Goal: Task Accomplishment & Management: Use online tool/utility

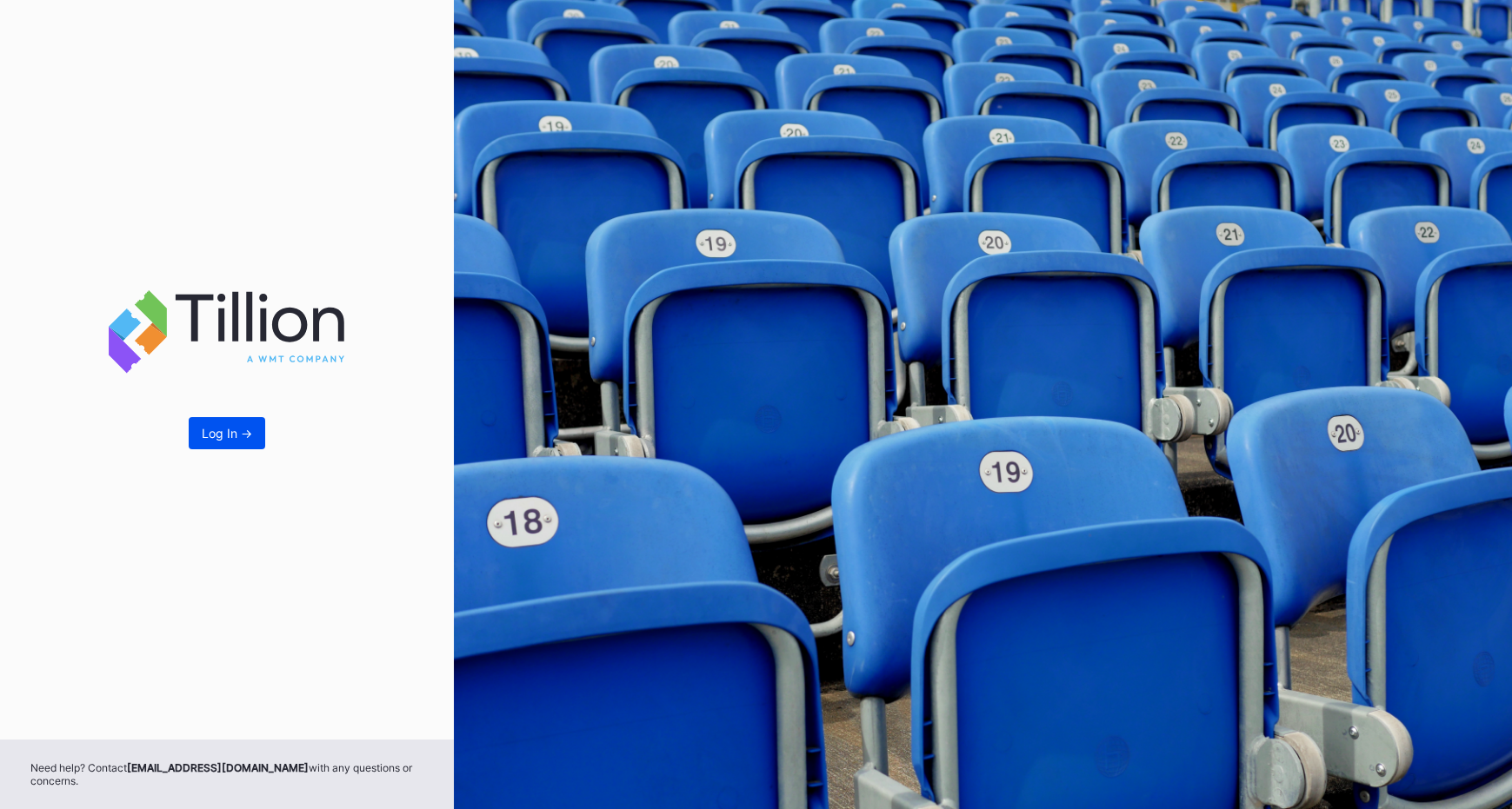
click at [214, 436] on div "Log In ->" at bounding box center [226, 432] width 51 height 15
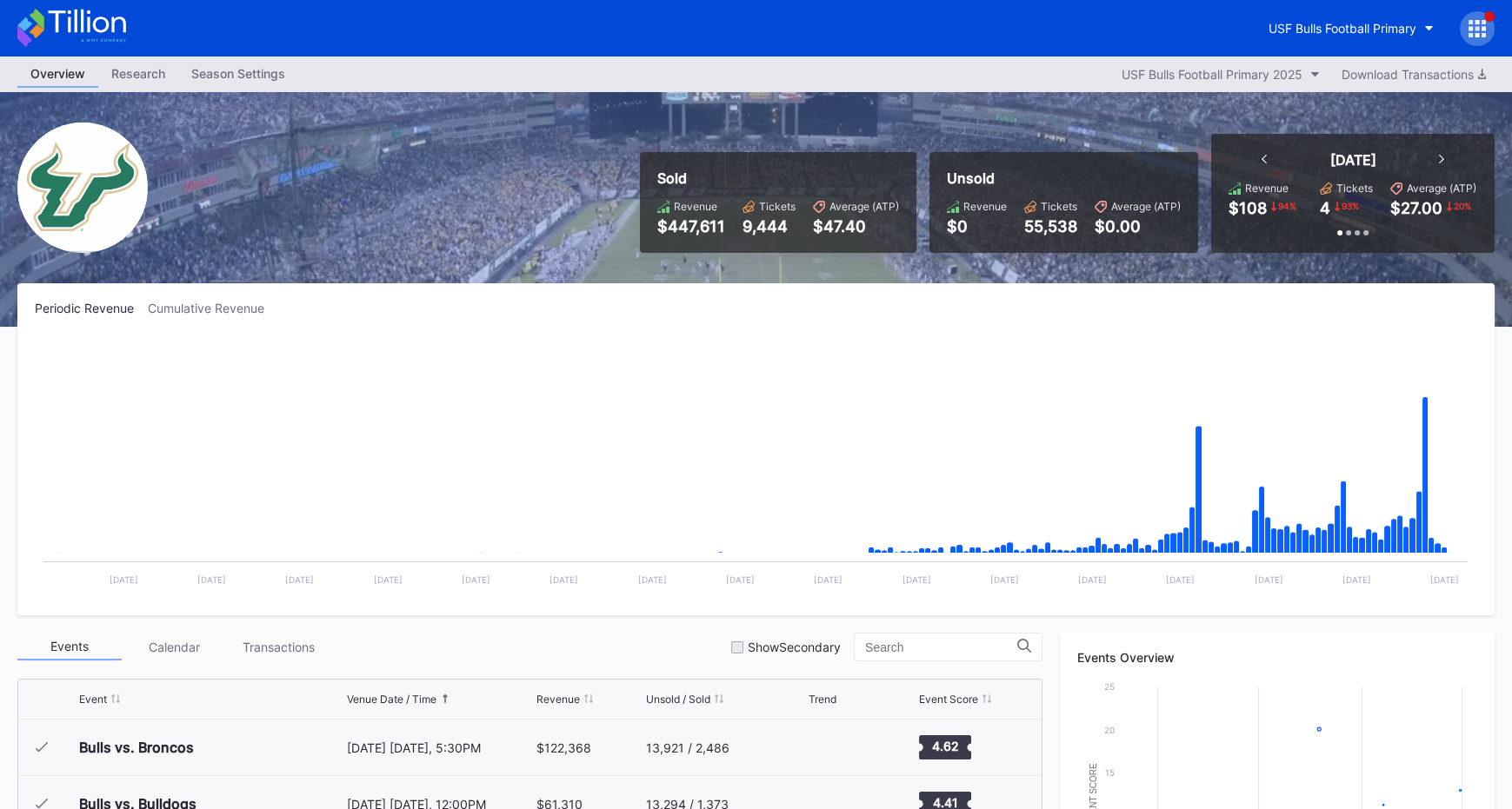
click at [1471, 17] on div at bounding box center [1477, 28] width 35 height 35
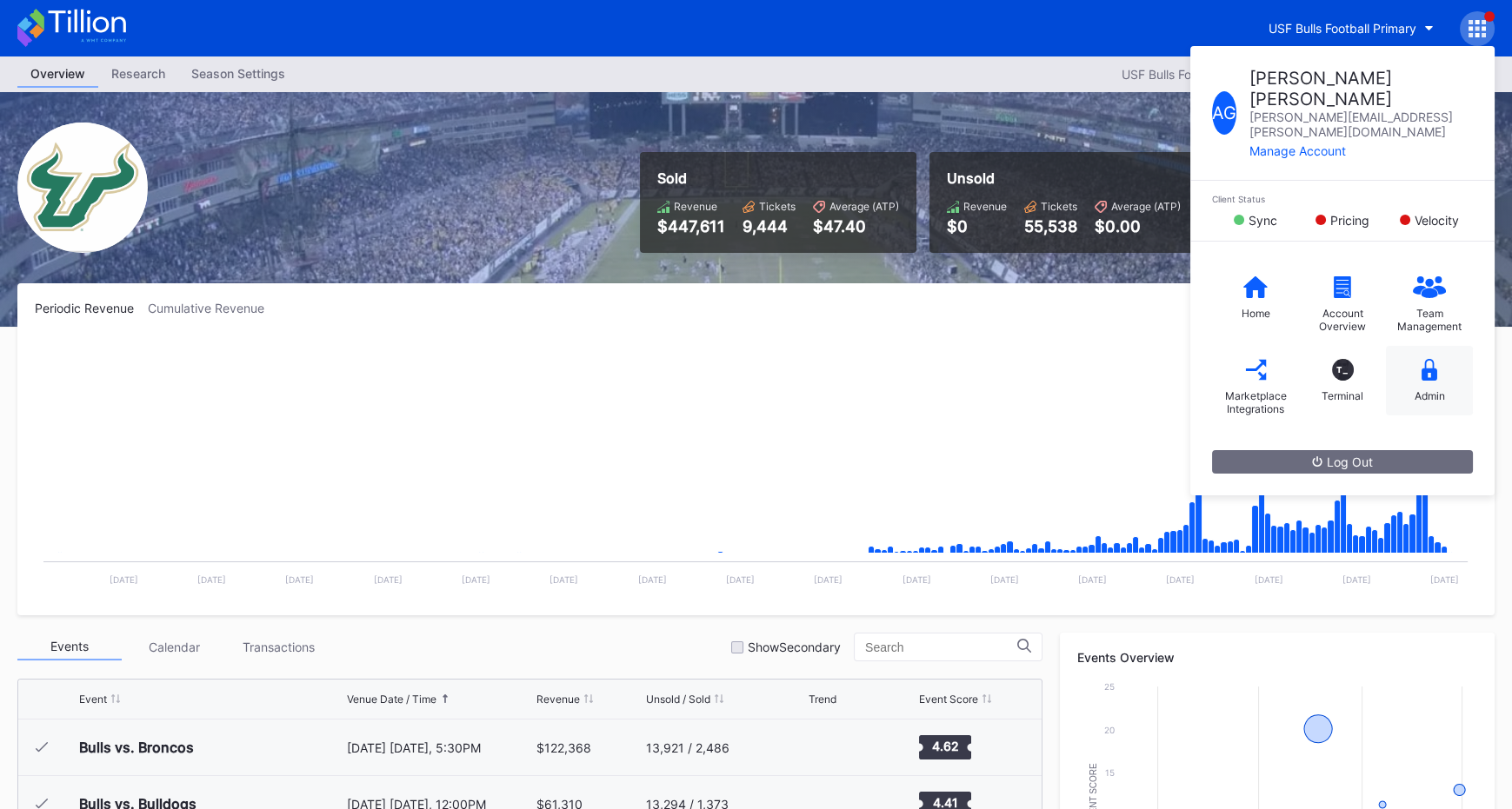
click at [1447, 346] on div "Admin" at bounding box center [1428, 381] width 87 height 70
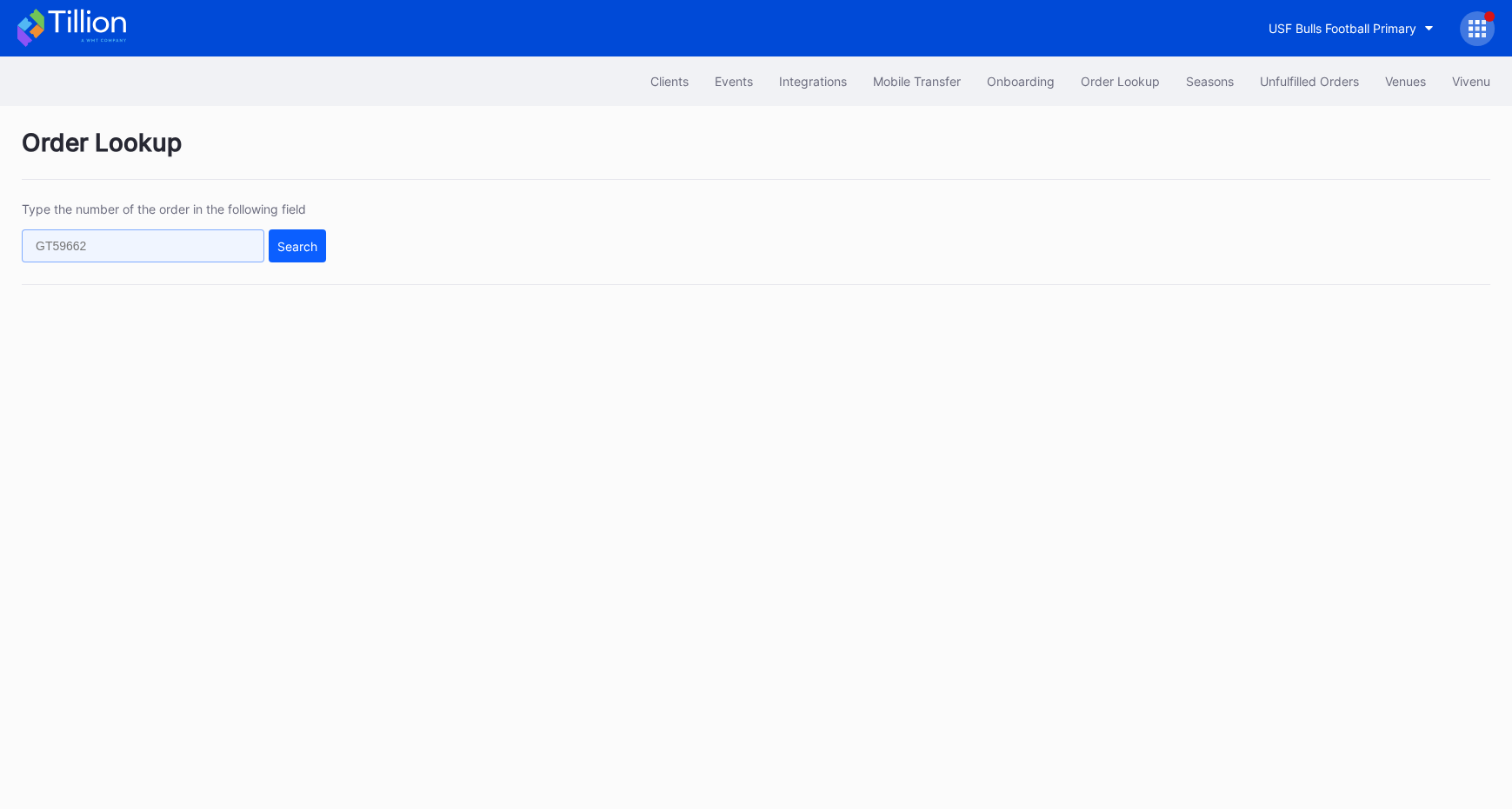
click at [93, 242] on input "text" at bounding box center [143, 245] width 242 height 33
paste input "620170425"
click at [296, 245] on div "Search" at bounding box center [297, 246] width 40 height 15
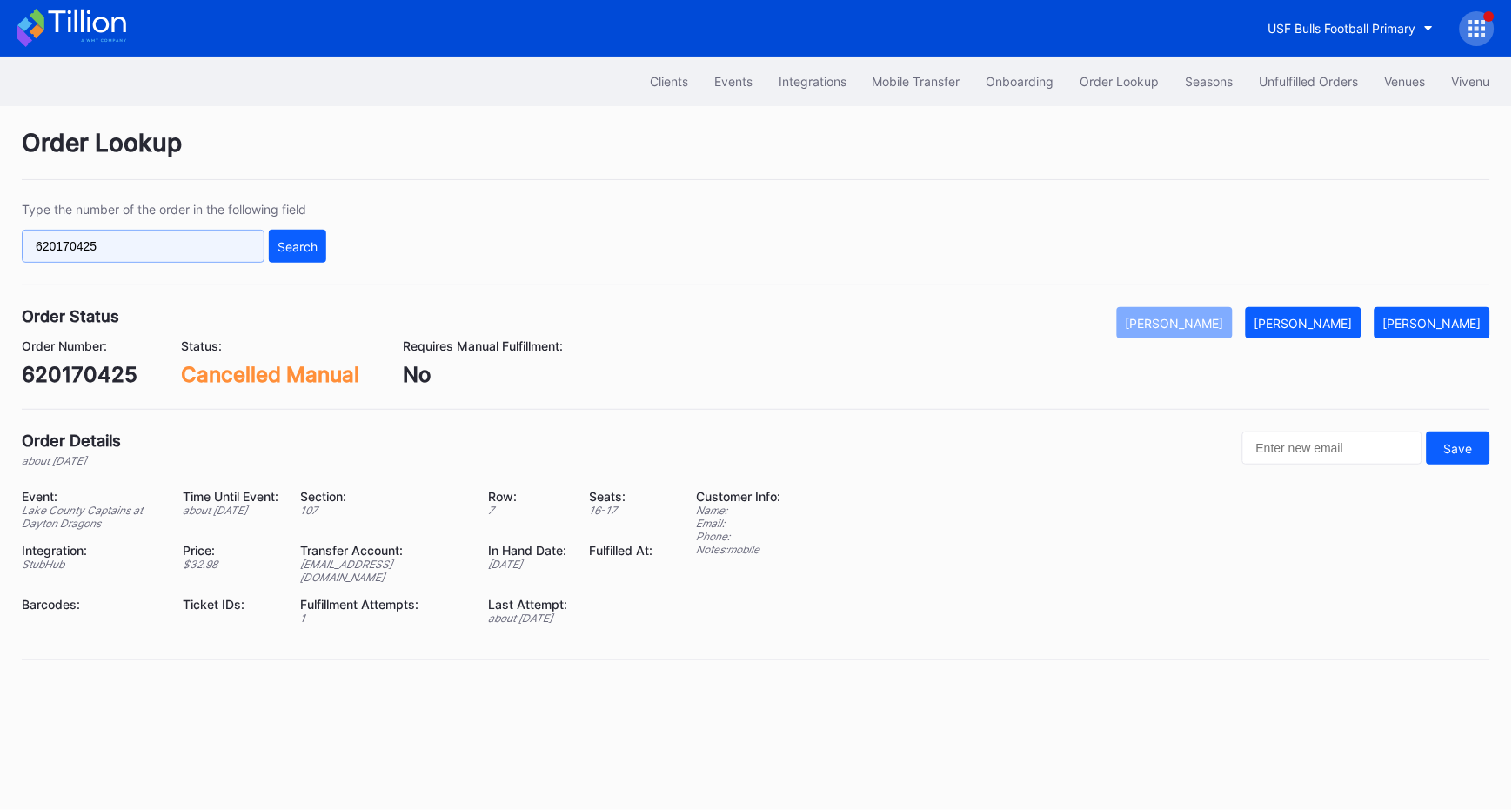
click at [209, 248] on input "620170425" at bounding box center [143, 245] width 242 height 33
paste input "E8R3IB2V28"
click at [324, 250] on button "Search" at bounding box center [298, 245] width 58 height 33
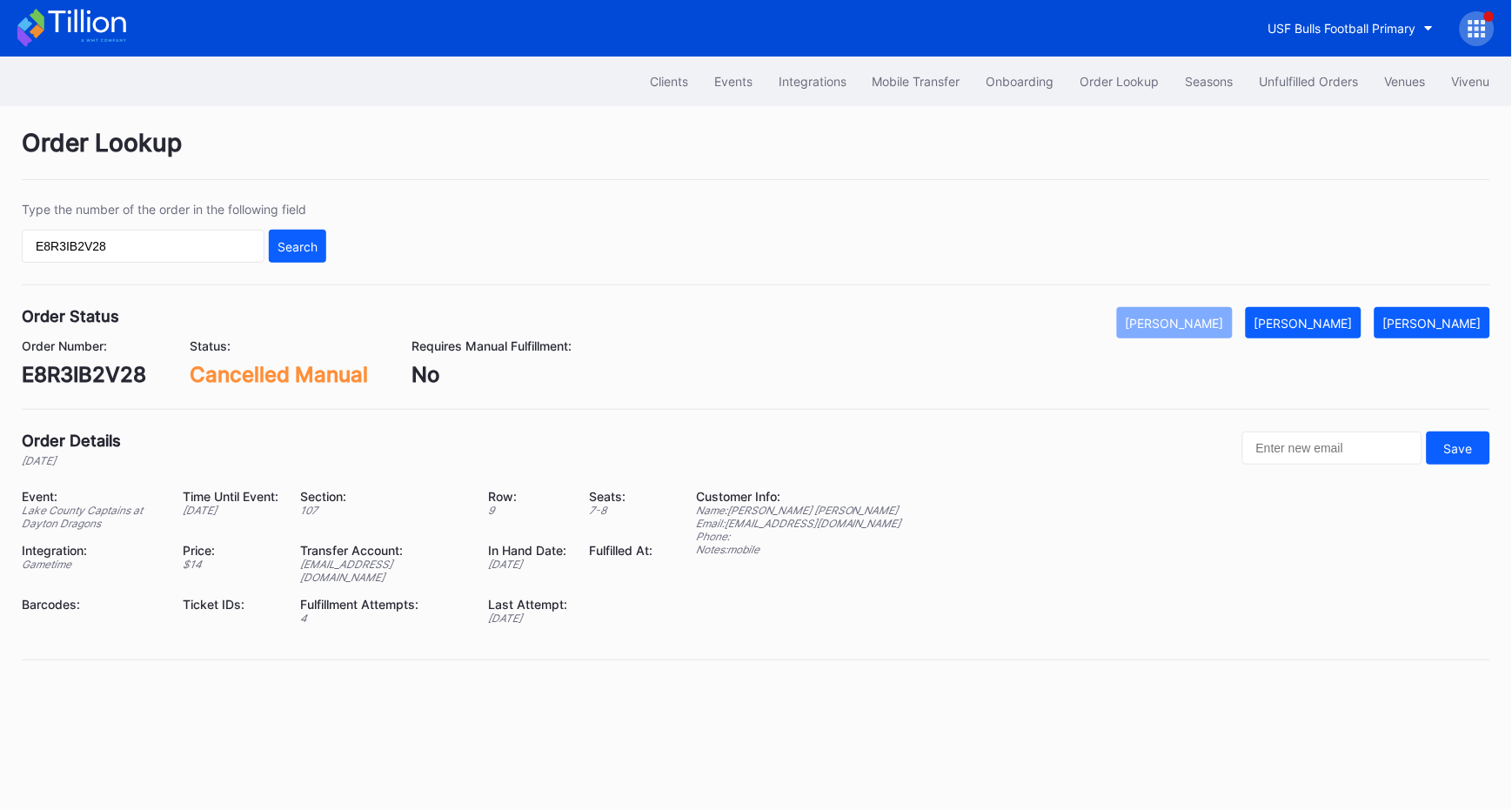
click at [94, 246] on input "E8R3IB2V28" at bounding box center [143, 245] width 242 height 33
paste input "618988277"
click at [298, 247] on div "Search" at bounding box center [297, 246] width 40 height 15
click at [616, 273] on div "Type the number of the order in the following field 618988277 Search" at bounding box center [756, 243] width 1468 height 84
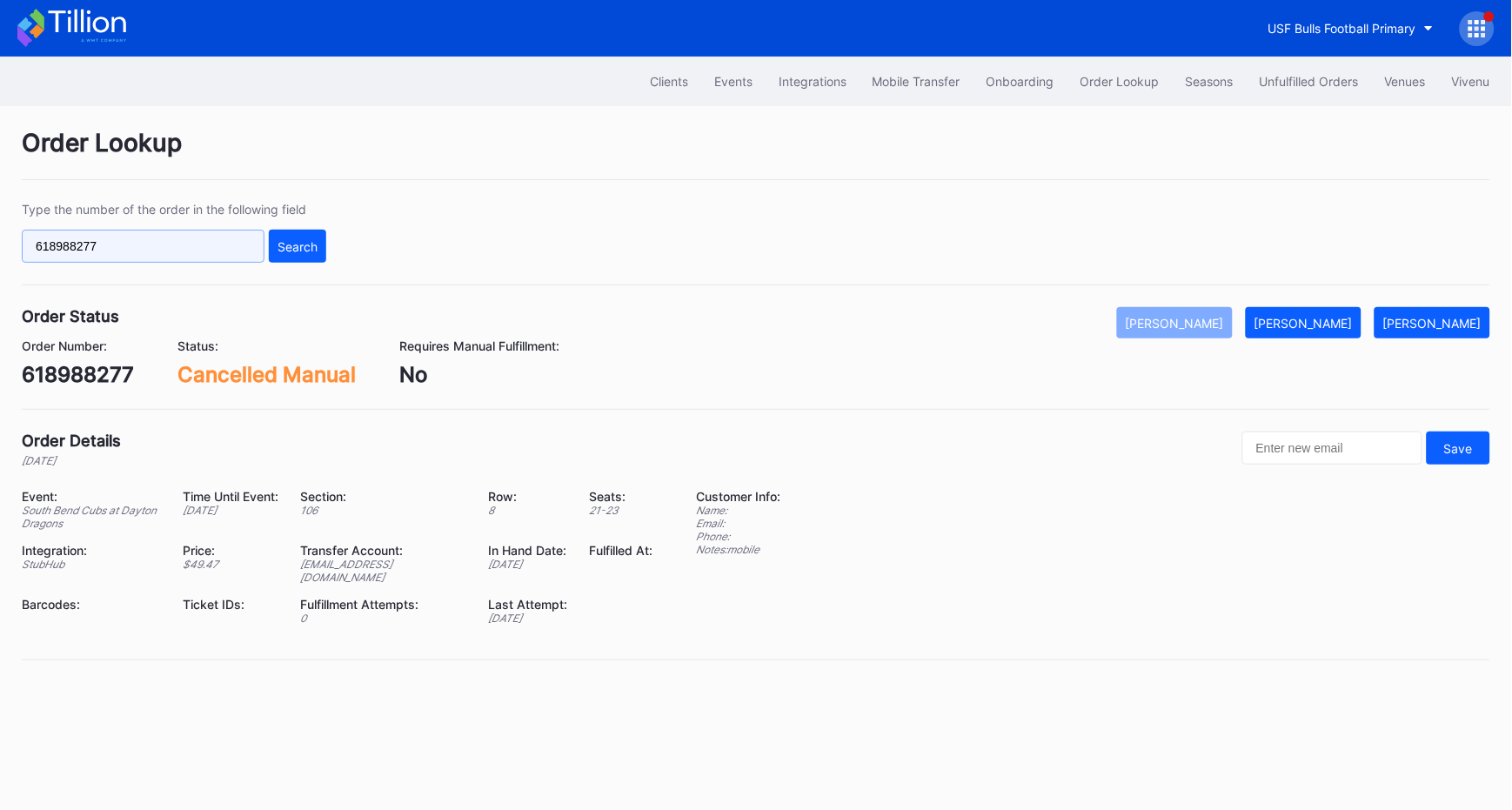
click at [110, 245] on input "618988277" at bounding box center [143, 245] width 242 height 33
click at [85, 237] on input "618988277" at bounding box center [143, 245] width 242 height 33
paste input "5839"
click at [306, 250] on div "Search" at bounding box center [297, 246] width 40 height 15
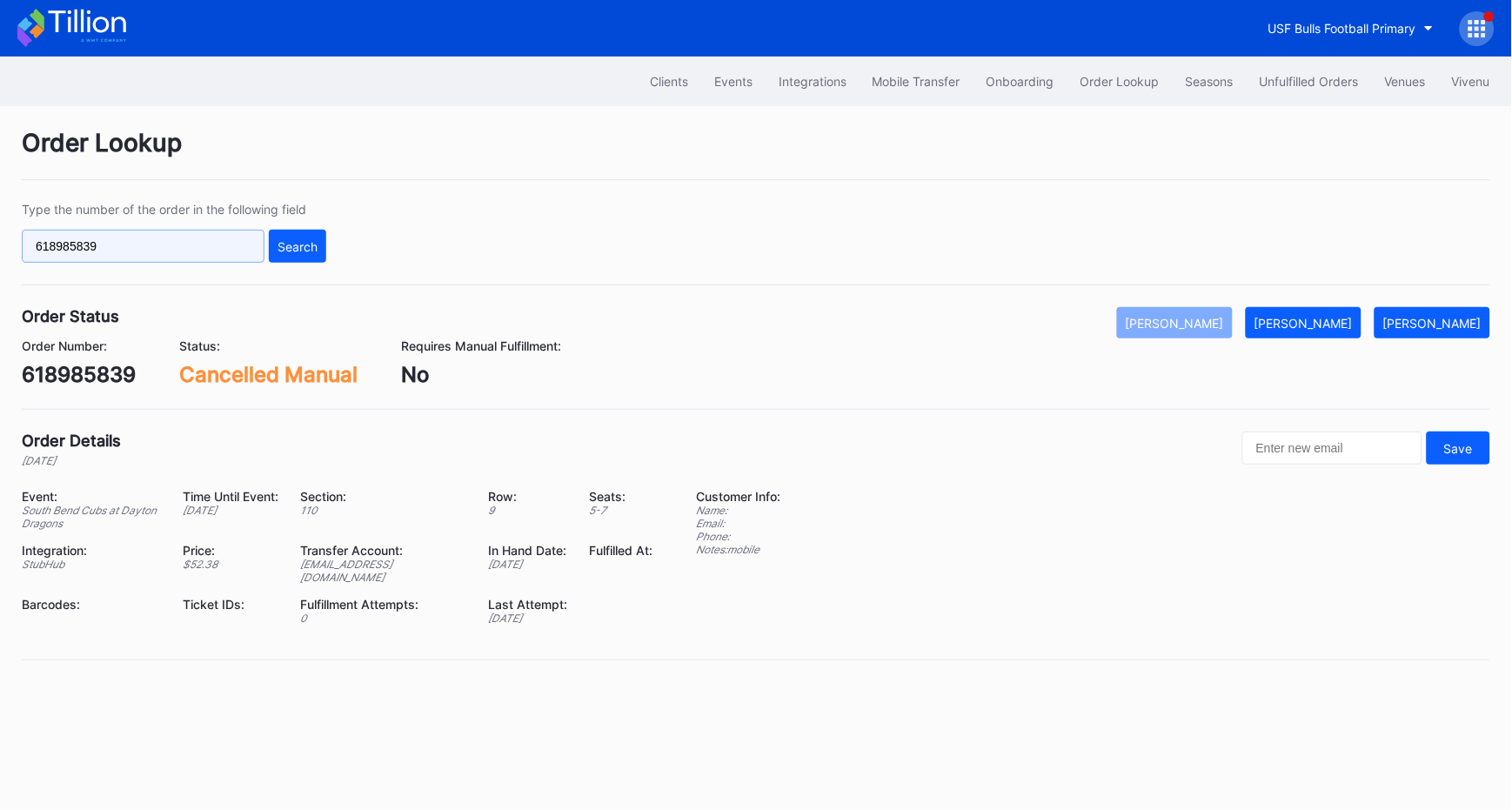
click at [82, 246] on input "618985839" at bounding box center [143, 245] width 242 height 33
paste input "4735290"
click at [290, 251] on div "Search" at bounding box center [297, 246] width 40 height 15
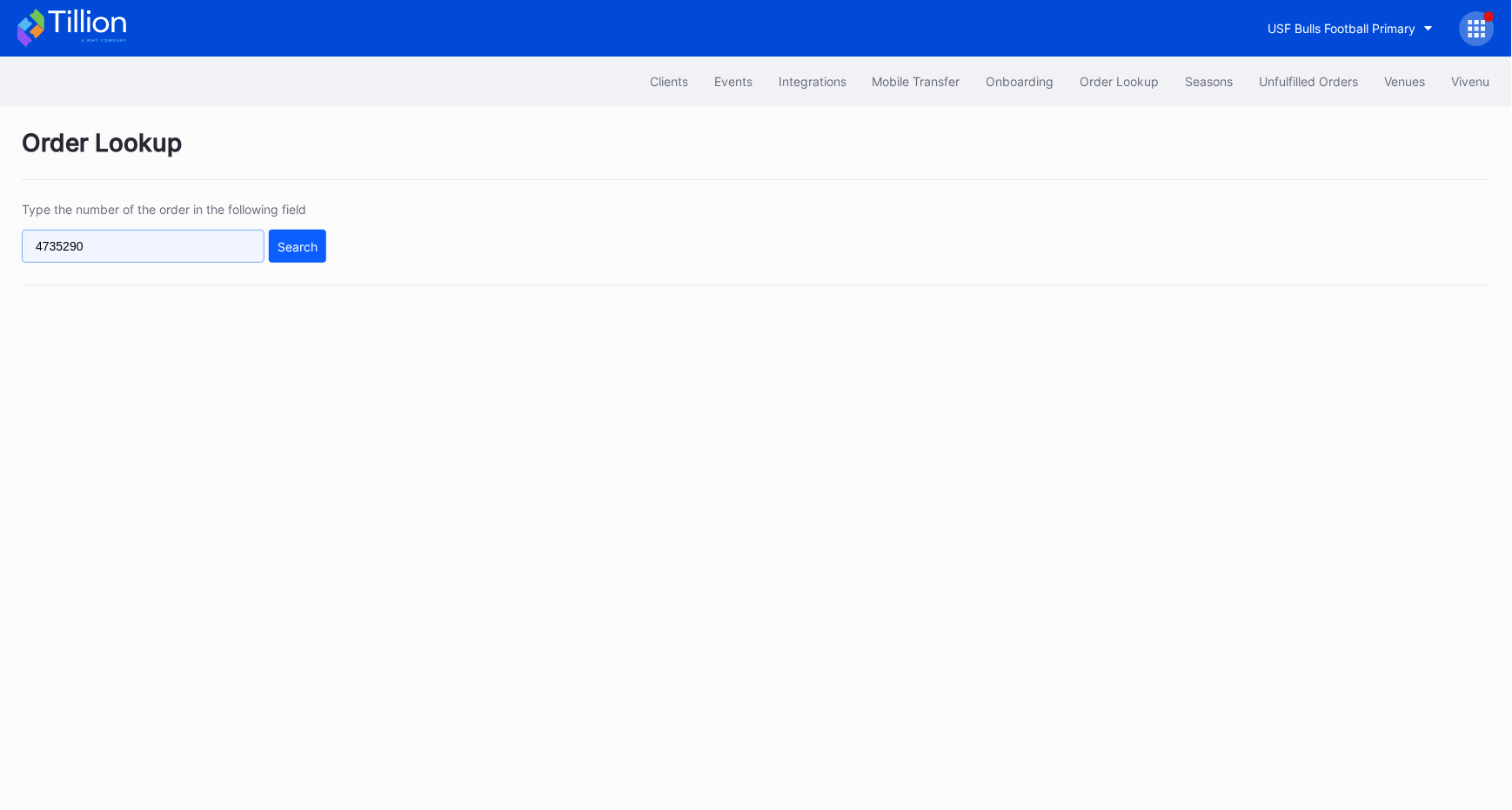
click at [154, 245] on input "4735290" at bounding box center [143, 245] width 242 height 33
click at [109, 257] on input "4735290" at bounding box center [143, 245] width 242 height 33
paste input "618637213"
click at [279, 252] on button "Search" at bounding box center [298, 245] width 58 height 33
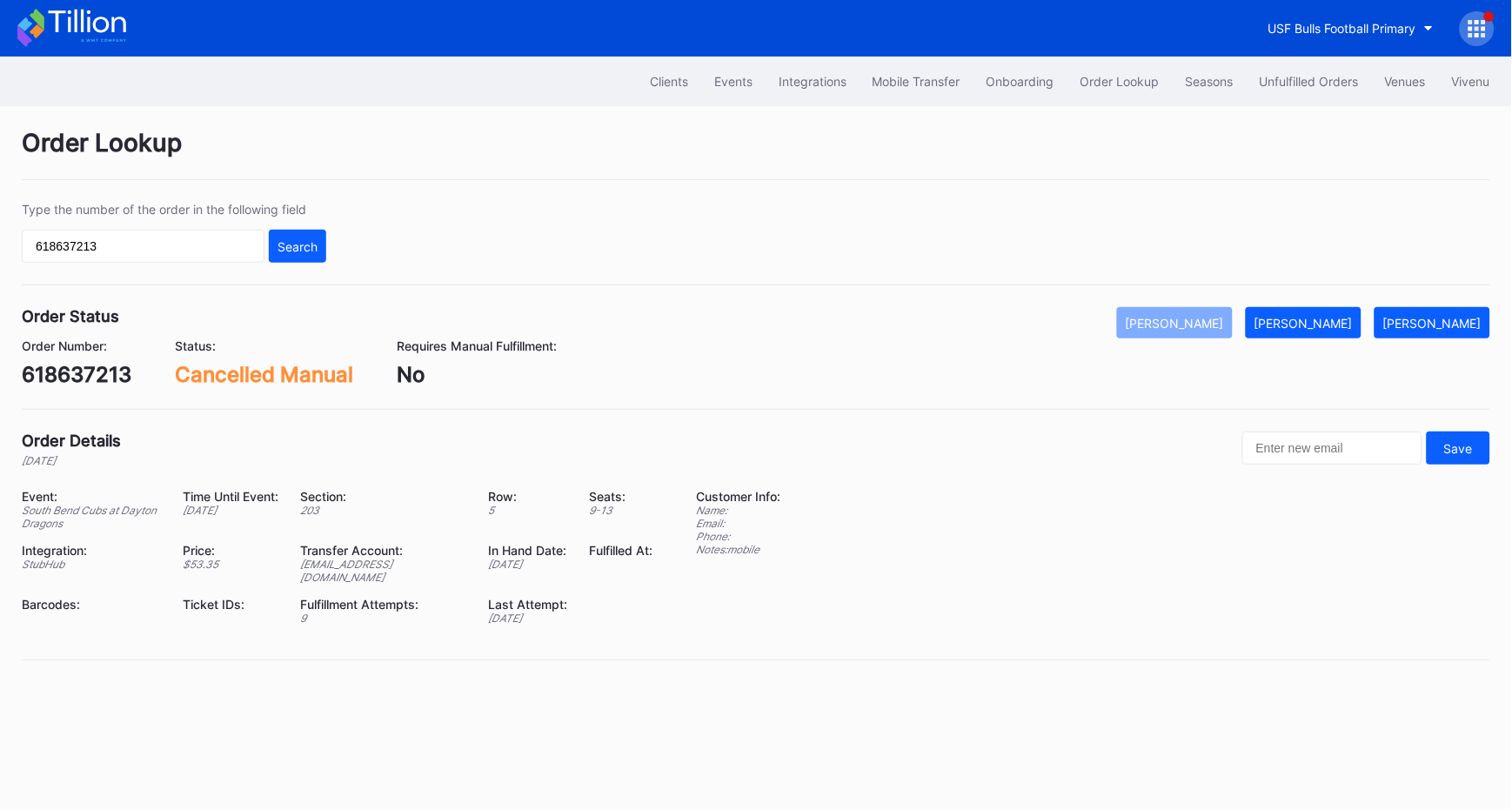
click at [168, 229] on div "618637213 Search" at bounding box center [174, 245] width 304 height 33
click at [168, 251] on input "618637213" at bounding box center [143, 245] width 242 height 33
paste input "7132648"
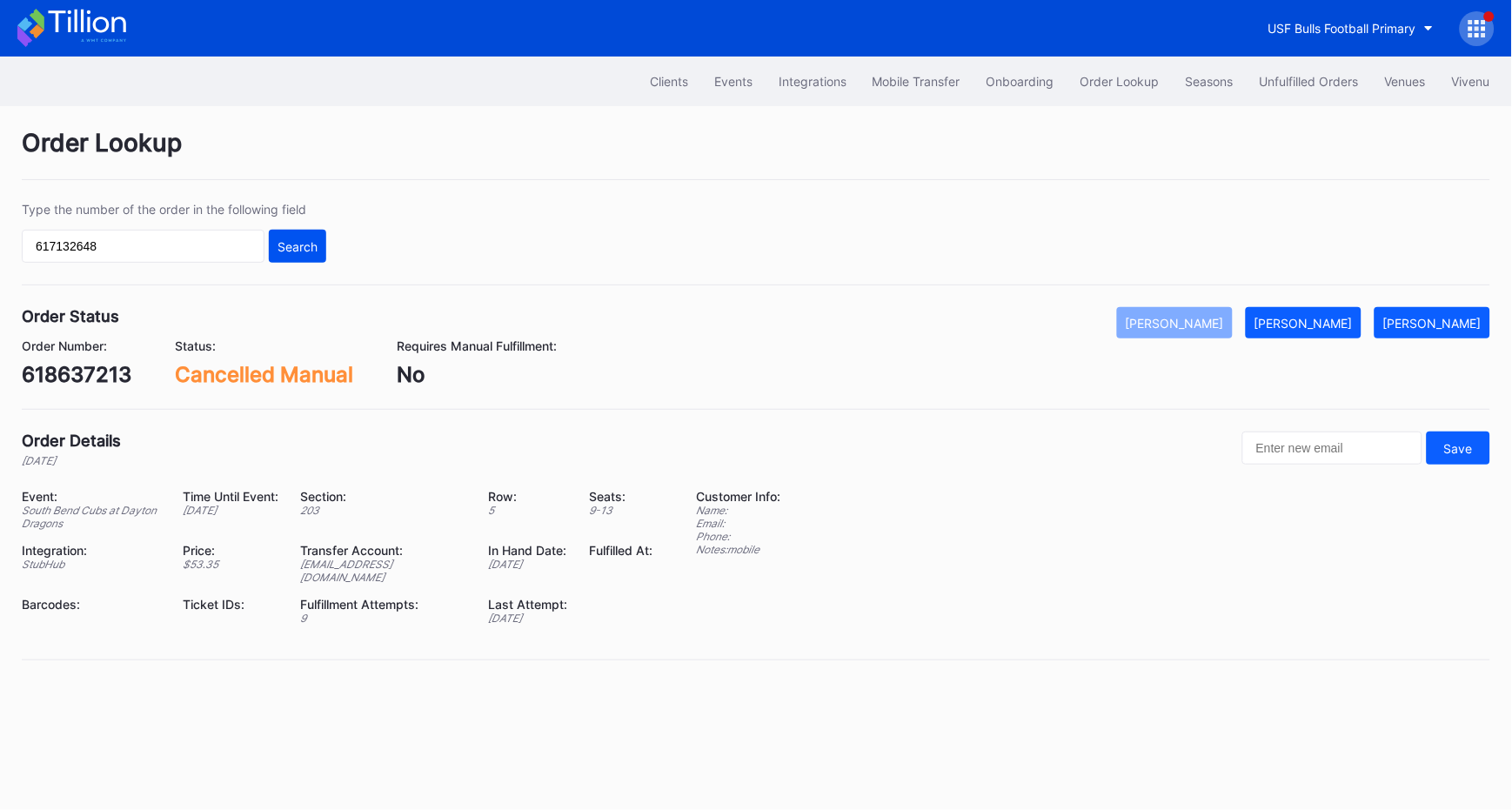
click at [308, 248] on div "Search" at bounding box center [297, 246] width 40 height 15
click at [208, 256] on input "617132648" at bounding box center [143, 245] width 242 height 33
paste input "6688786"
click at [287, 246] on div "Search" at bounding box center [297, 246] width 40 height 15
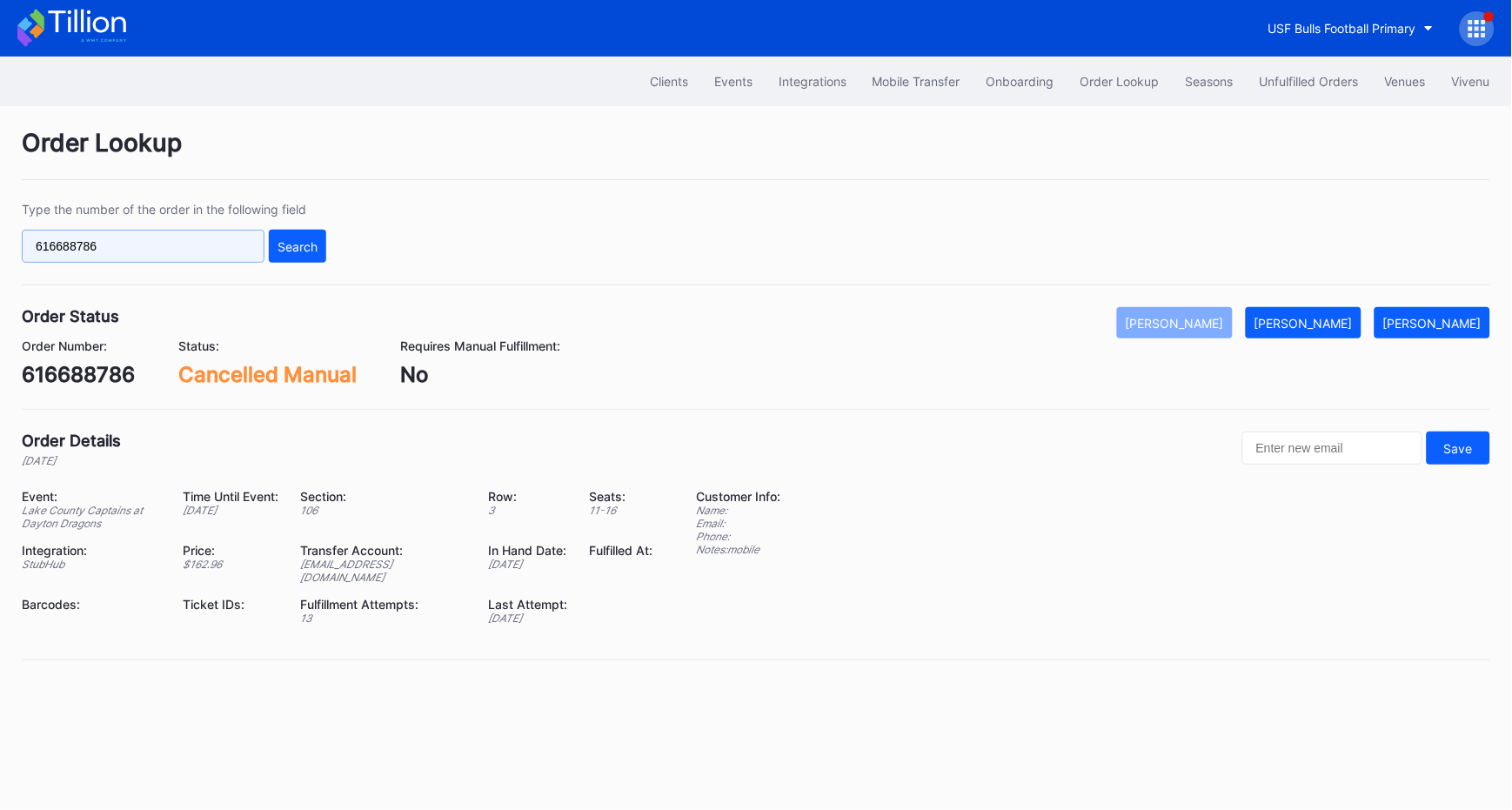
click at [113, 242] on input "616688786" at bounding box center [143, 245] width 242 height 33
click at [316, 248] on div "Search" at bounding box center [297, 246] width 40 height 15
click at [144, 250] on input "616688786" at bounding box center [143, 245] width 242 height 33
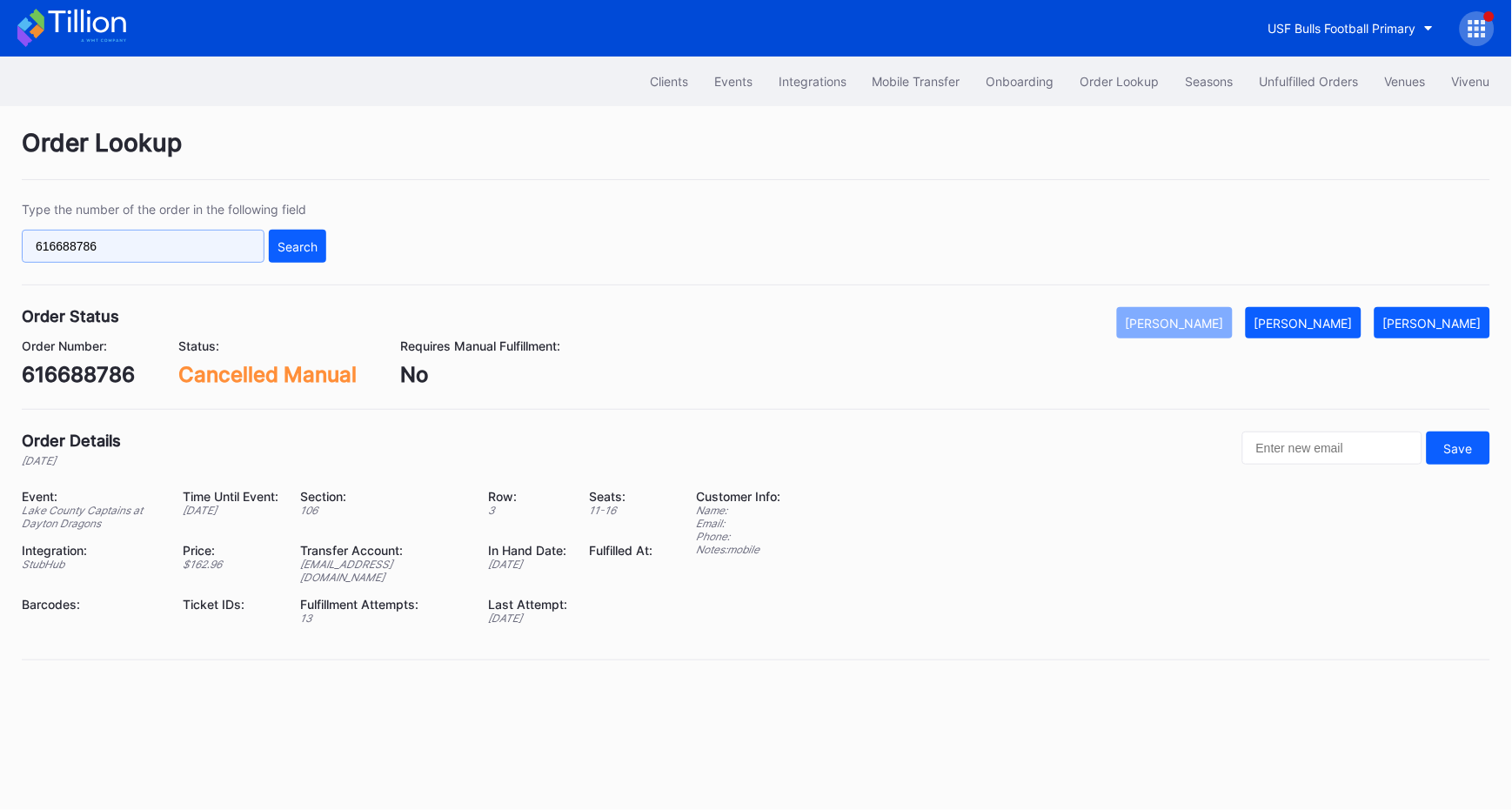
click at [144, 250] on input "616688786" at bounding box center [143, 245] width 242 height 33
paste input "5484075"
click at [323, 249] on button "Search" at bounding box center [298, 245] width 58 height 33
click at [130, 247] on input "615484075" at bounding box center [143, 245] width 242 height 33
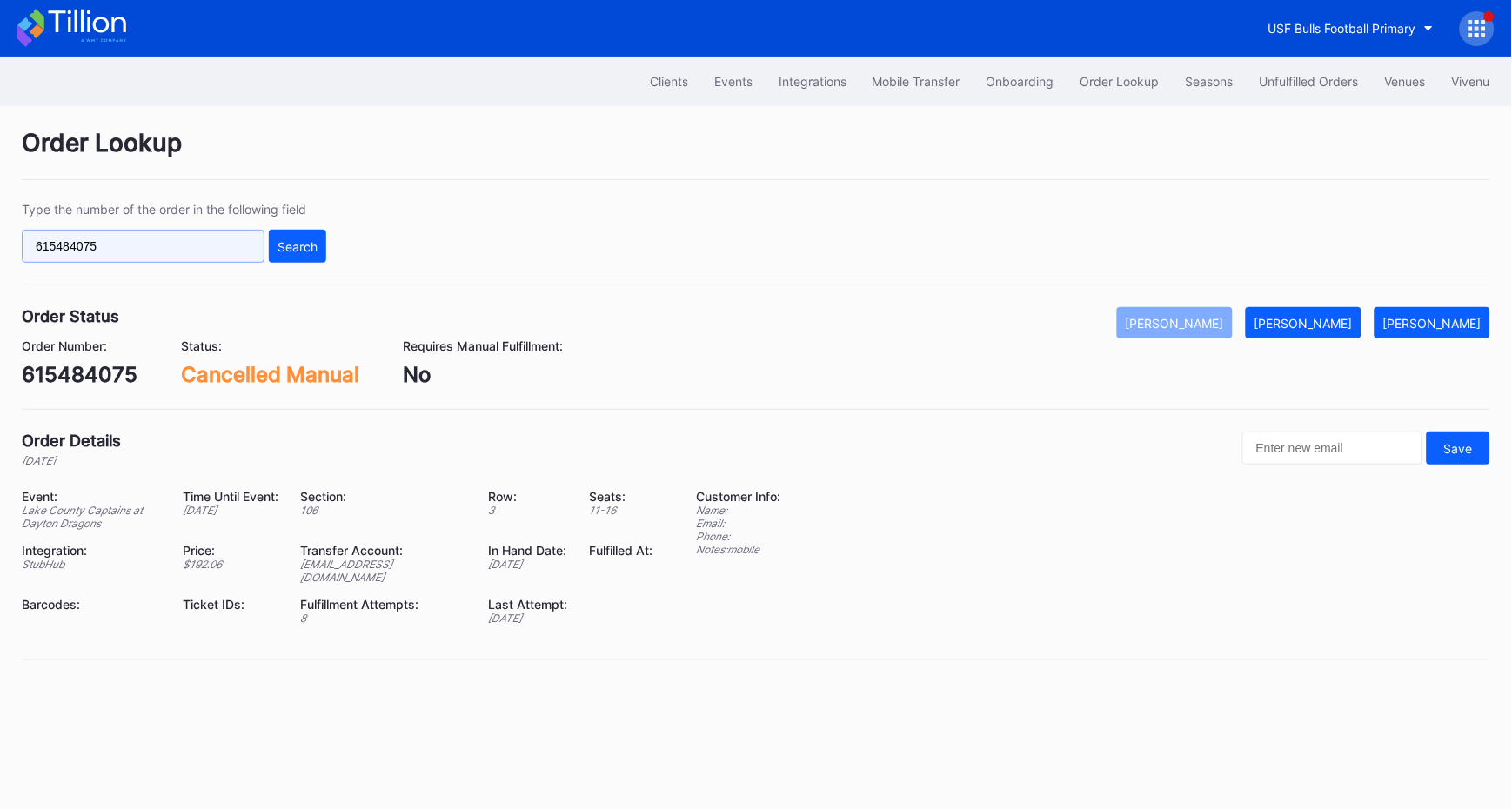
click at [130, 247] on input "615484075" at bounding box center [143, 245] width 242 height 33
click at [286, 247] on div "Search" at bounding box center [297, 246] width 40 height 15
click at [146, 254] on input "615484075" at bounding box center [143, 245] width 242 height 33
paste input "747298793"
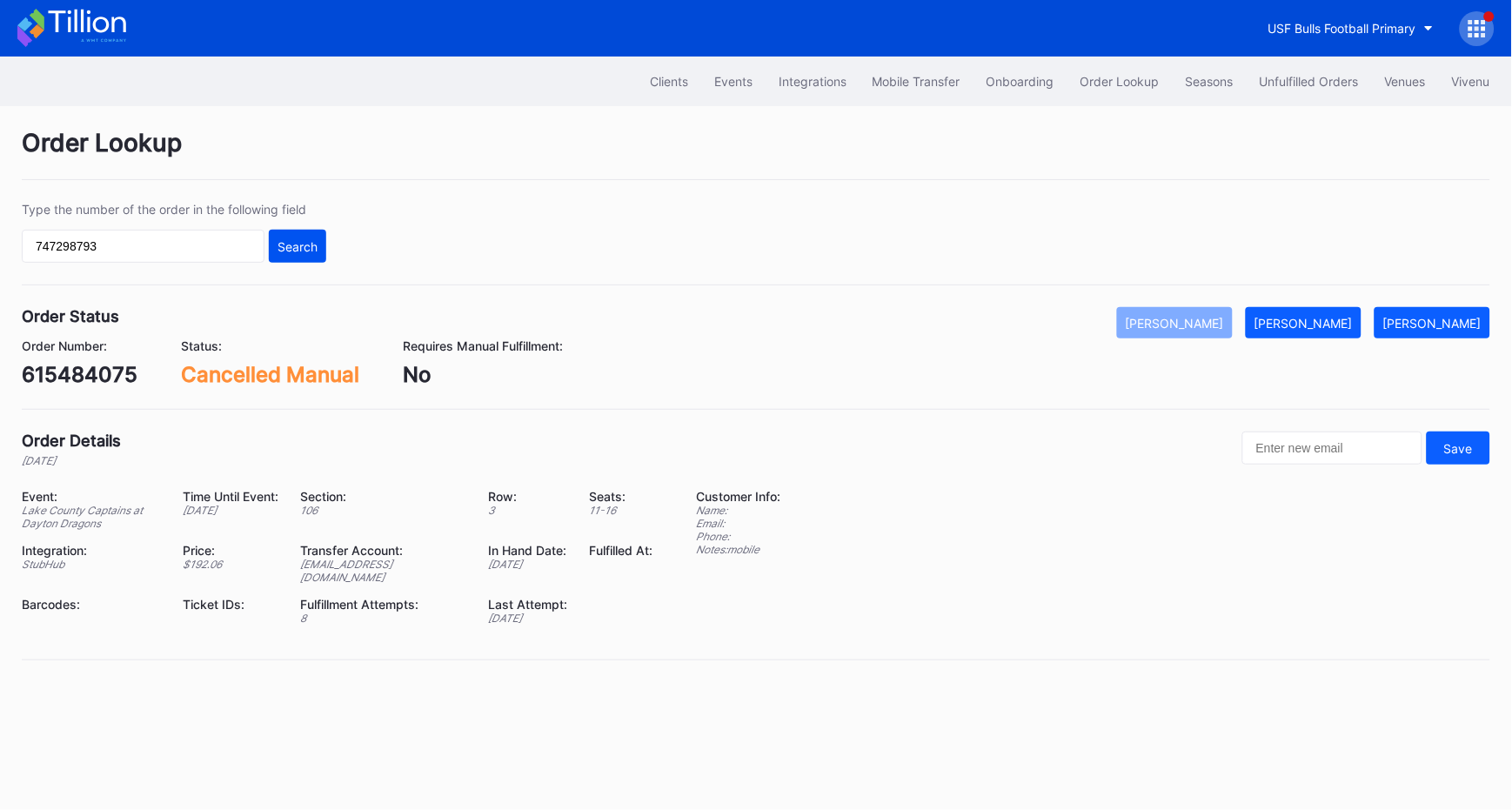
click at [297, 246] on div "Search" at bounding box center [297, 246] width 40 height 15
click at [197, 241] on input "747298793" at bounding box center [143, 245] width 242 height 33
paste input "364206"
click at [287, 241] on div "Search" at bounding box center [297, 246] width 40 height 15
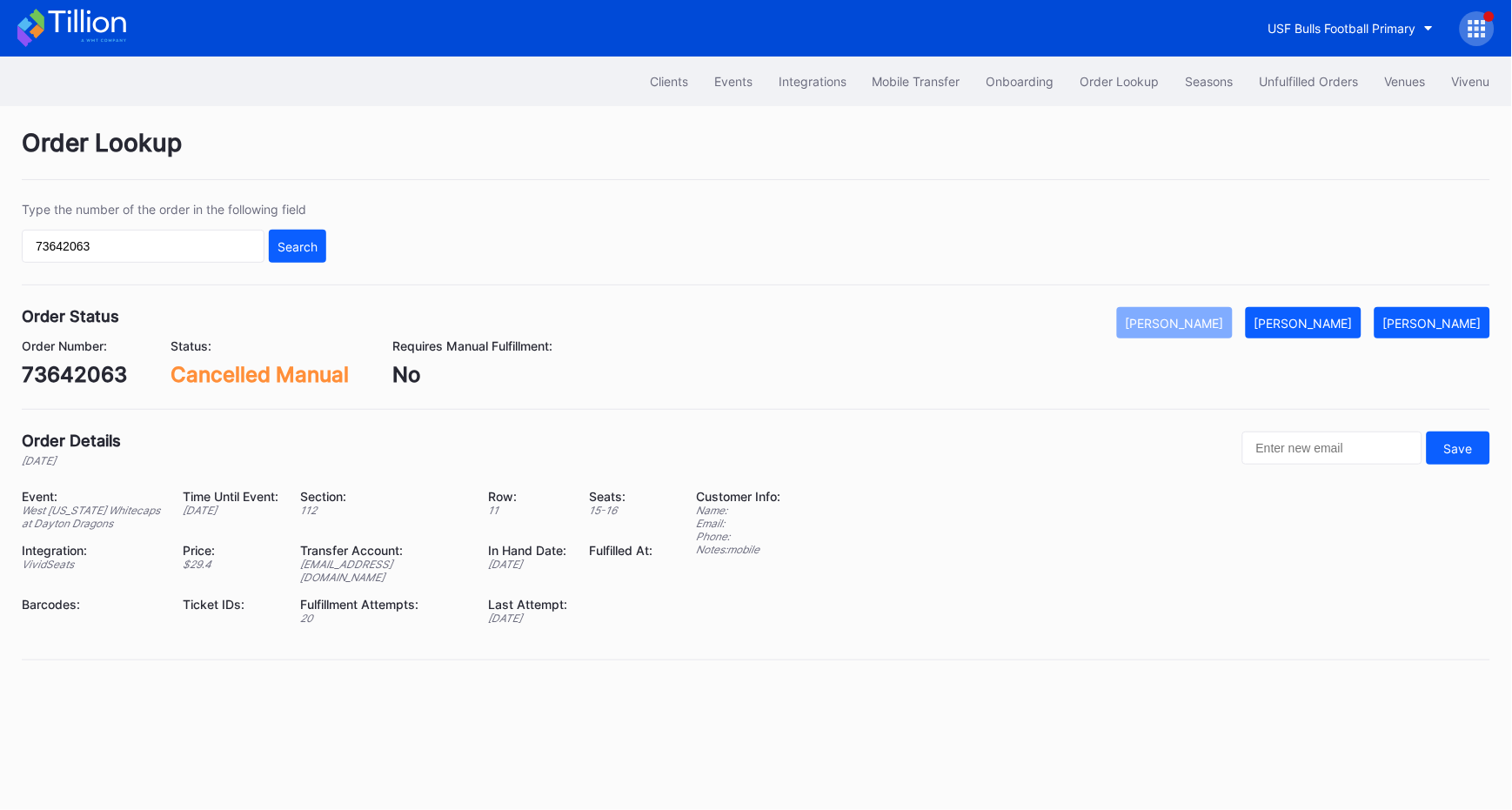
click at [146, 247] on input "73642063" at bounding box center [143, 245] width 242 height 33
paste input "22p1sd75338"
click at [285, 244] on div "Search" at bounding box center [297, 246] width 40 height 15
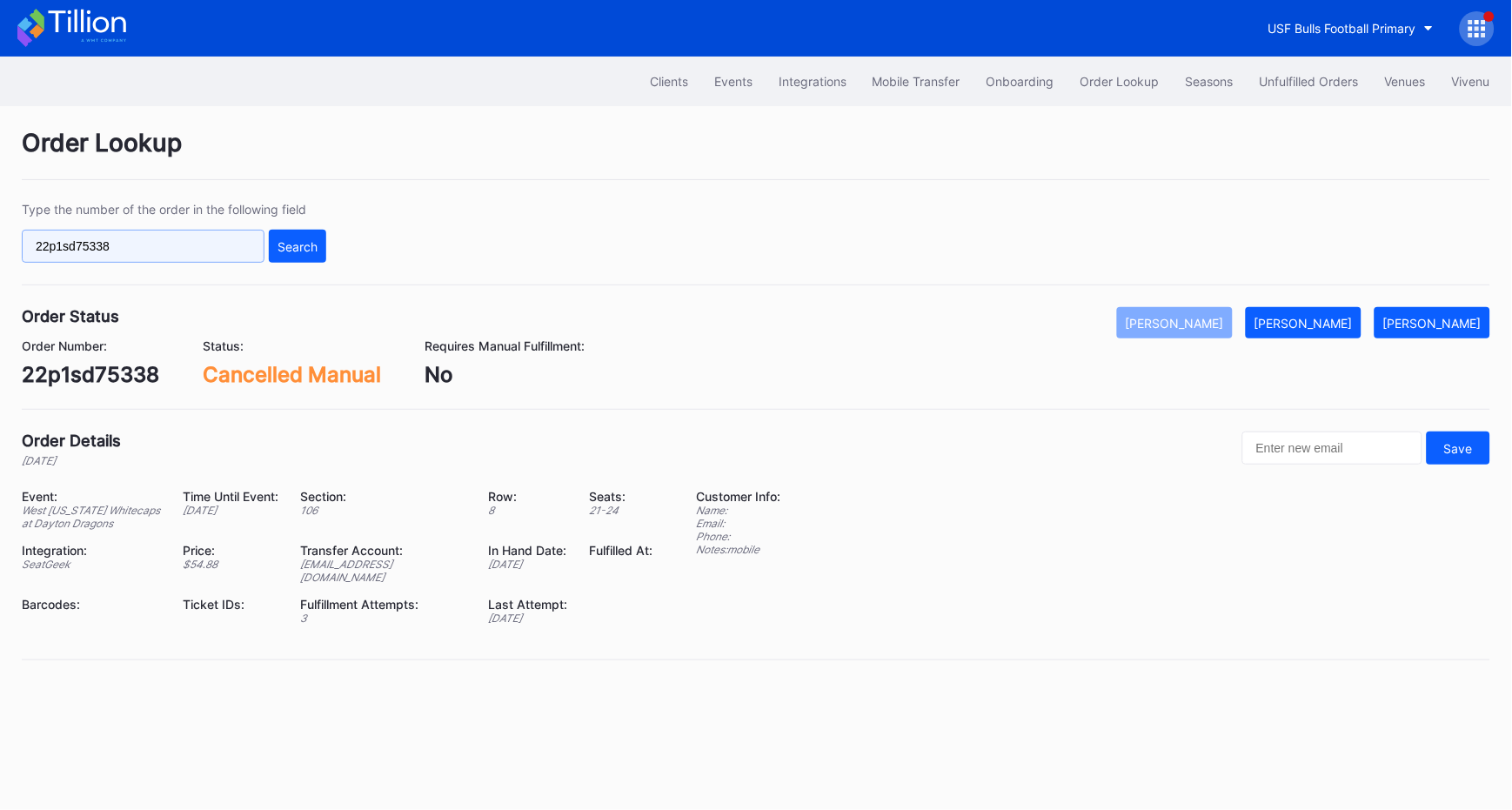
click at [107, 234] on input "22p1sd75338" at bounding box center [143, 245] width 242 height 33
paste input "858553332"
click at [311, 248] on div "Search" at bounding box center [297, 246] width 40 height 15
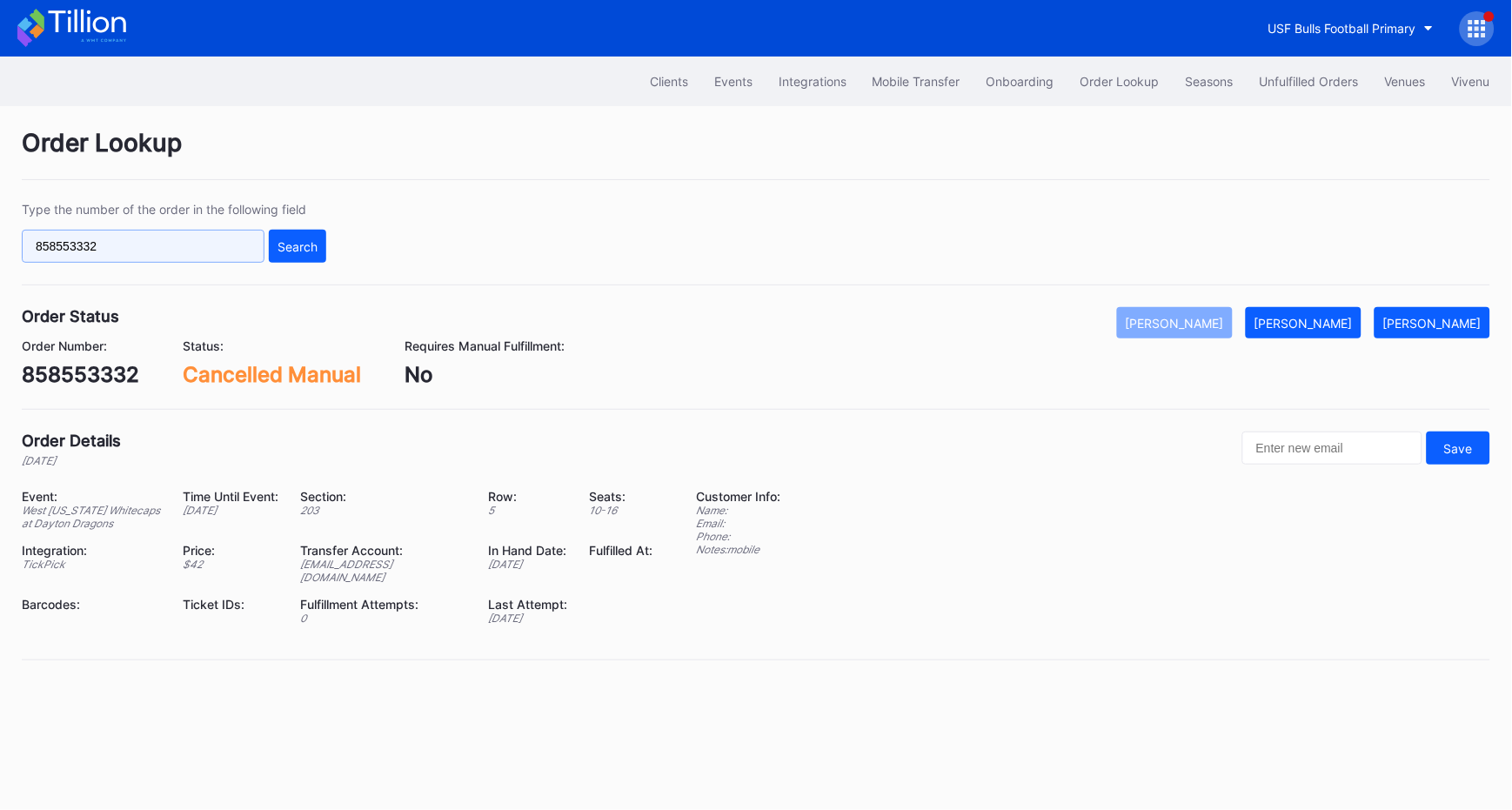
click at [147, 231] on input "858553332" at bounding box center [143, 245] width 242 height 33
paste input "563046335"
click at [296, 252] on button "Search" at bounding box center [298, 245] width 58 height 33
click at [101, 248] on input "563046335" at bounding box center [143, 245] width 242 height 33
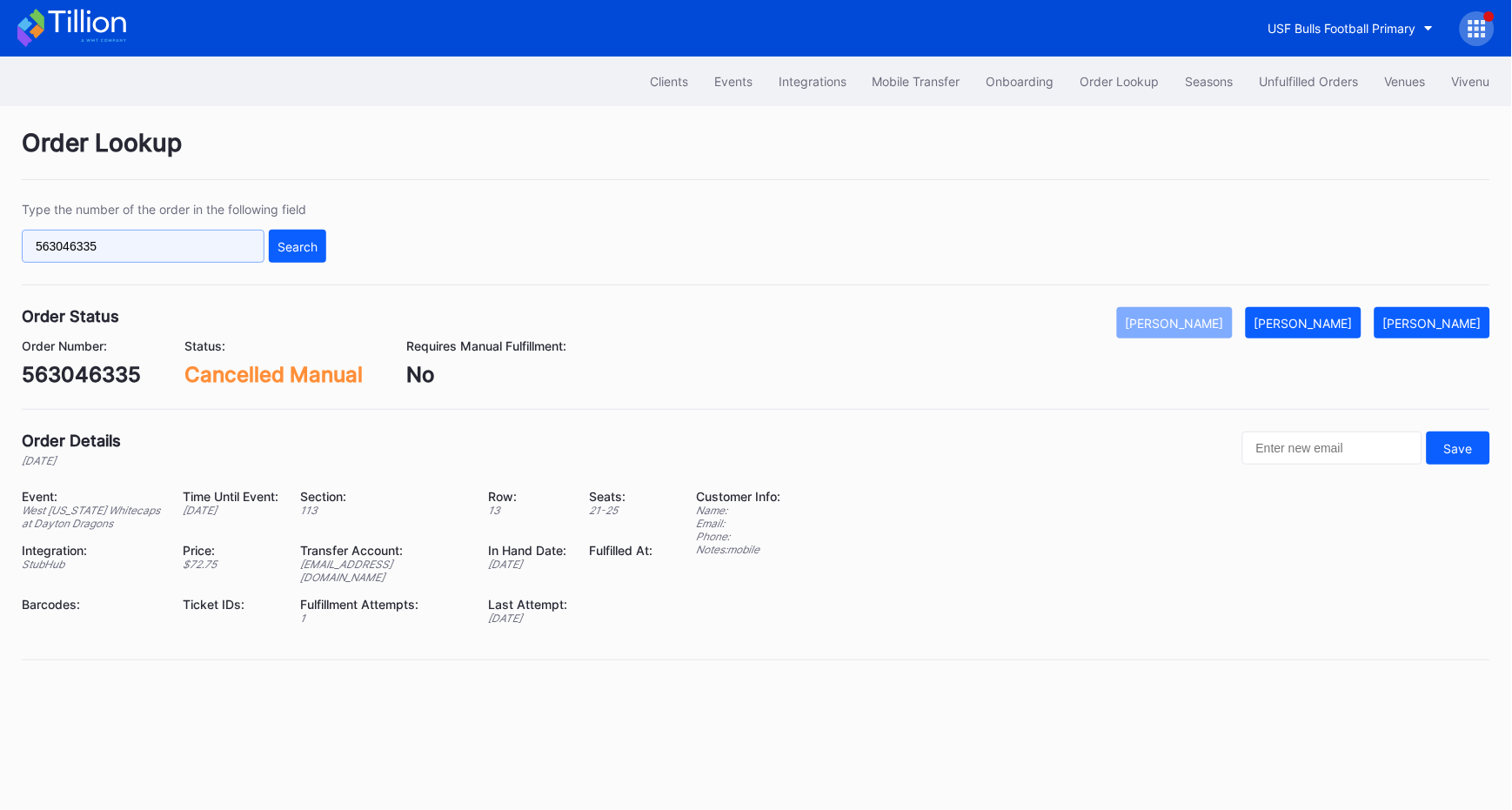
click at [101, 248] on input "563046335" at bounding box center [143, 245] width 242 height 33
paste input "7323289"
type input "73232895"
click at [310, 250] on div "Search" at bounding box center [297, 246] width 40 height 15
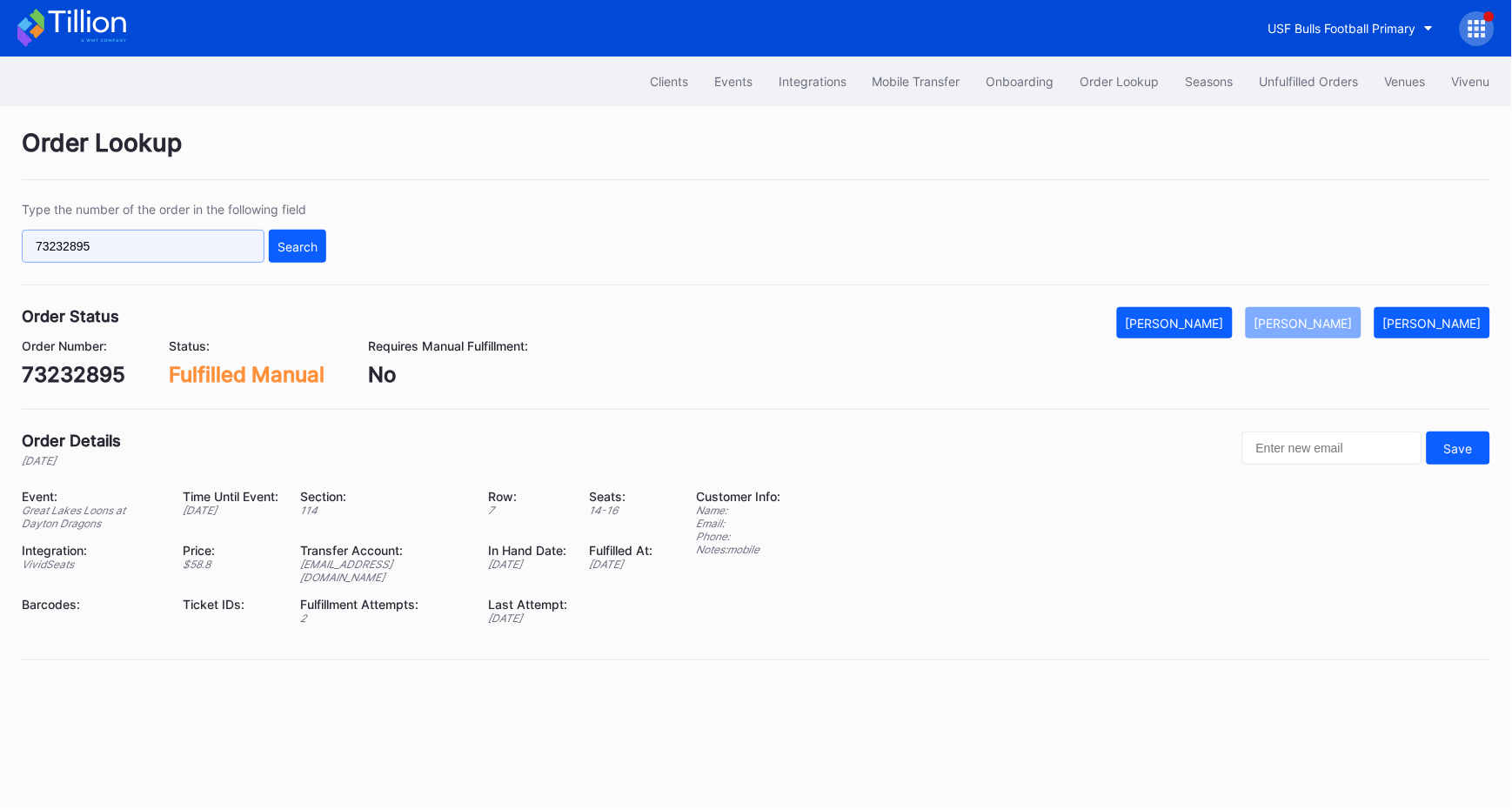
click at [191, 247] on input "73232895" at bounding box center [143, 245] width 242 height 33
paste input "561645786"
click at [285, 242] on div "Search" at bounding box center [297, 246] width 40 height 15
click at [87, 367] on div "561645786" at bounding box center [79, 374] width 114 height 25
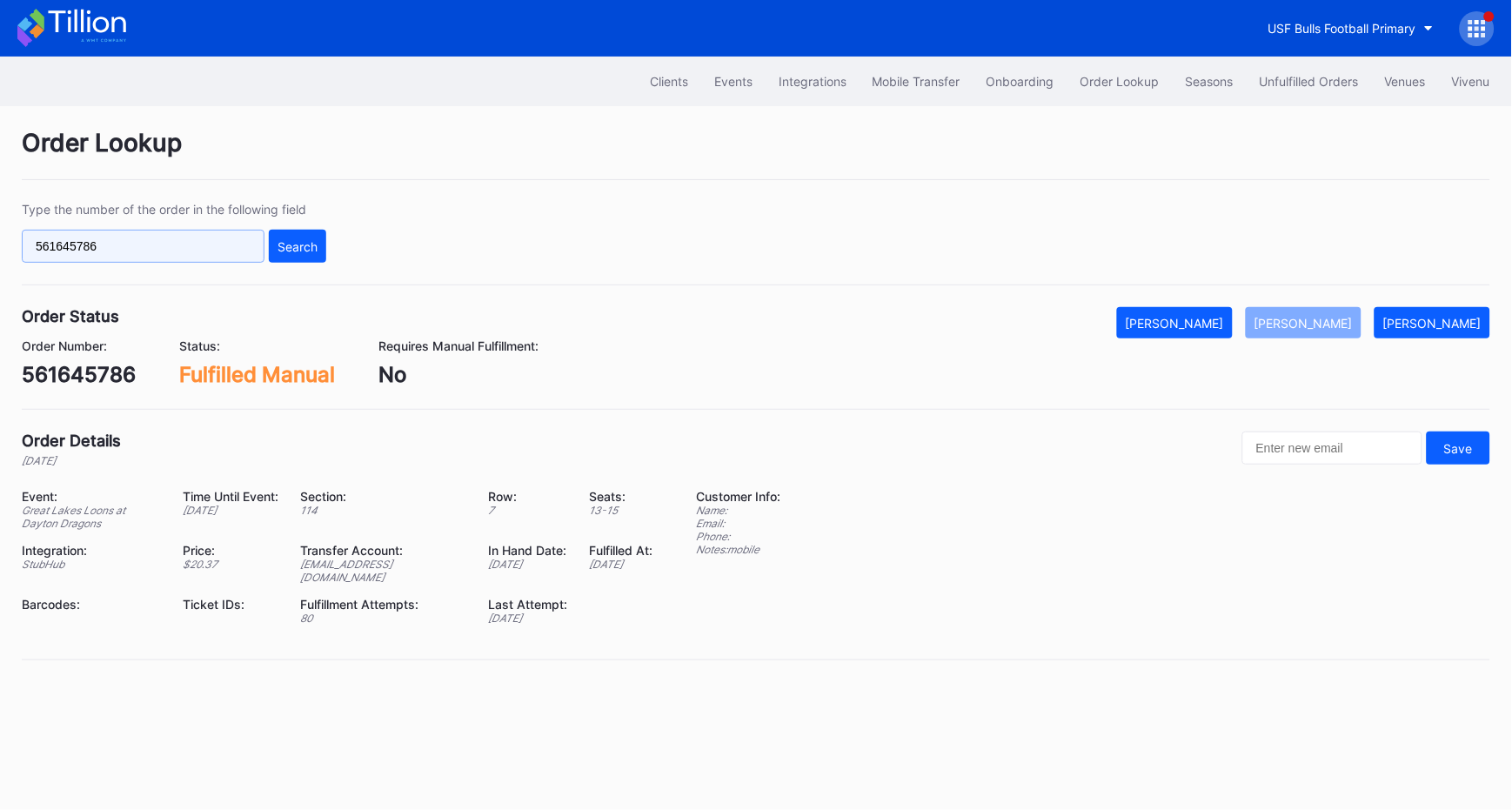
click at [130, 235] on input "561645786" at bounding box center [143, 245] width 242 height 33
paste input "35856"
click at [305, 234] on button "Search" at bounding box center [298, 245] width 58 height 33
click at [82, 248] on input "561358566" at bounding box center [143, 245] width 242 height 33
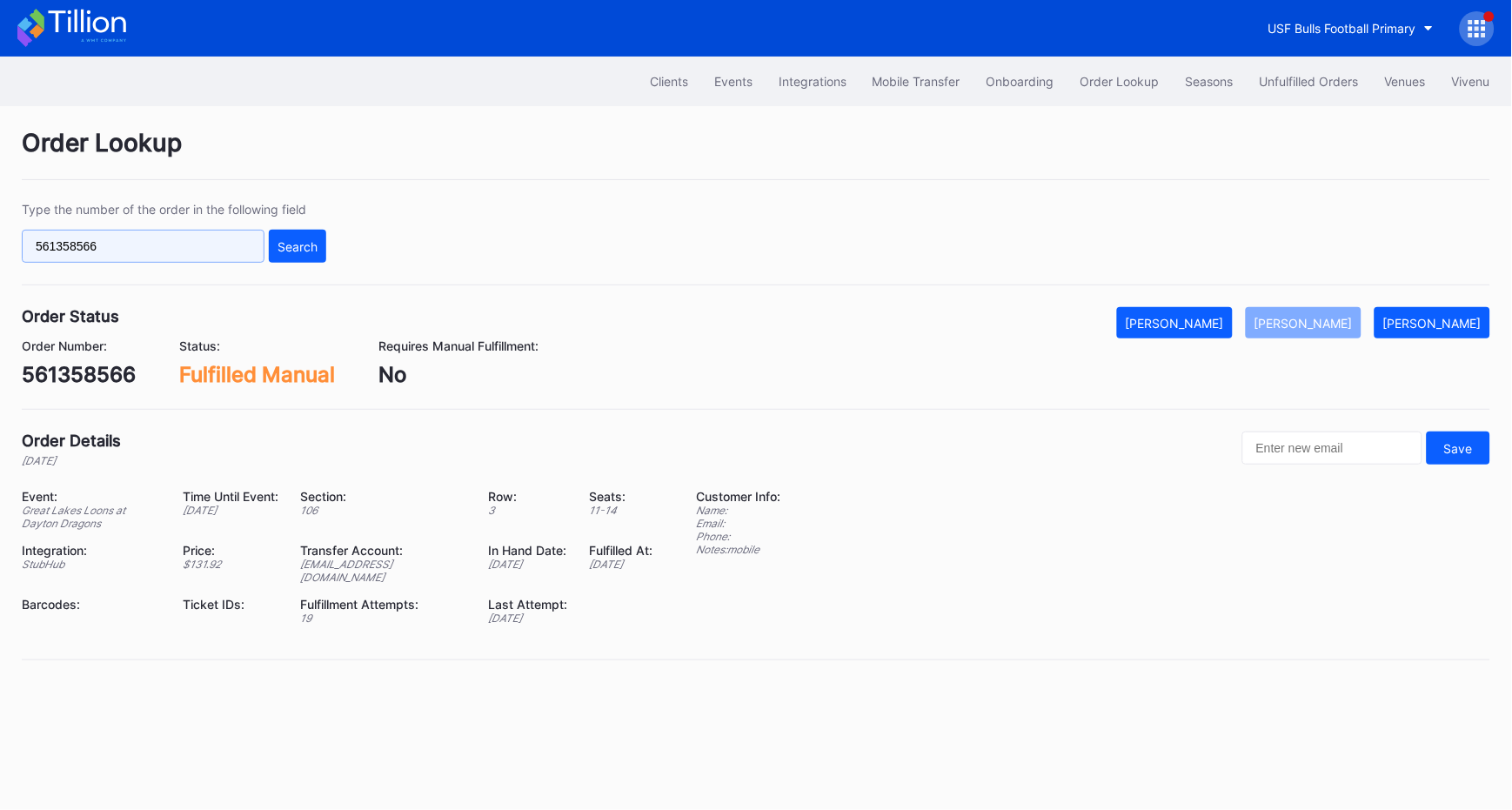
click at [82, 248] on input "561358566" at bounding box center [143, 245] width 242 height 33
paste input "0681318"
click at [295, 260] on button "Search" at bounding box center [298, 245] width 58 height 33
click at [162, 235] on input "560681318" at bounding box center [143, 245] width 242 height 33
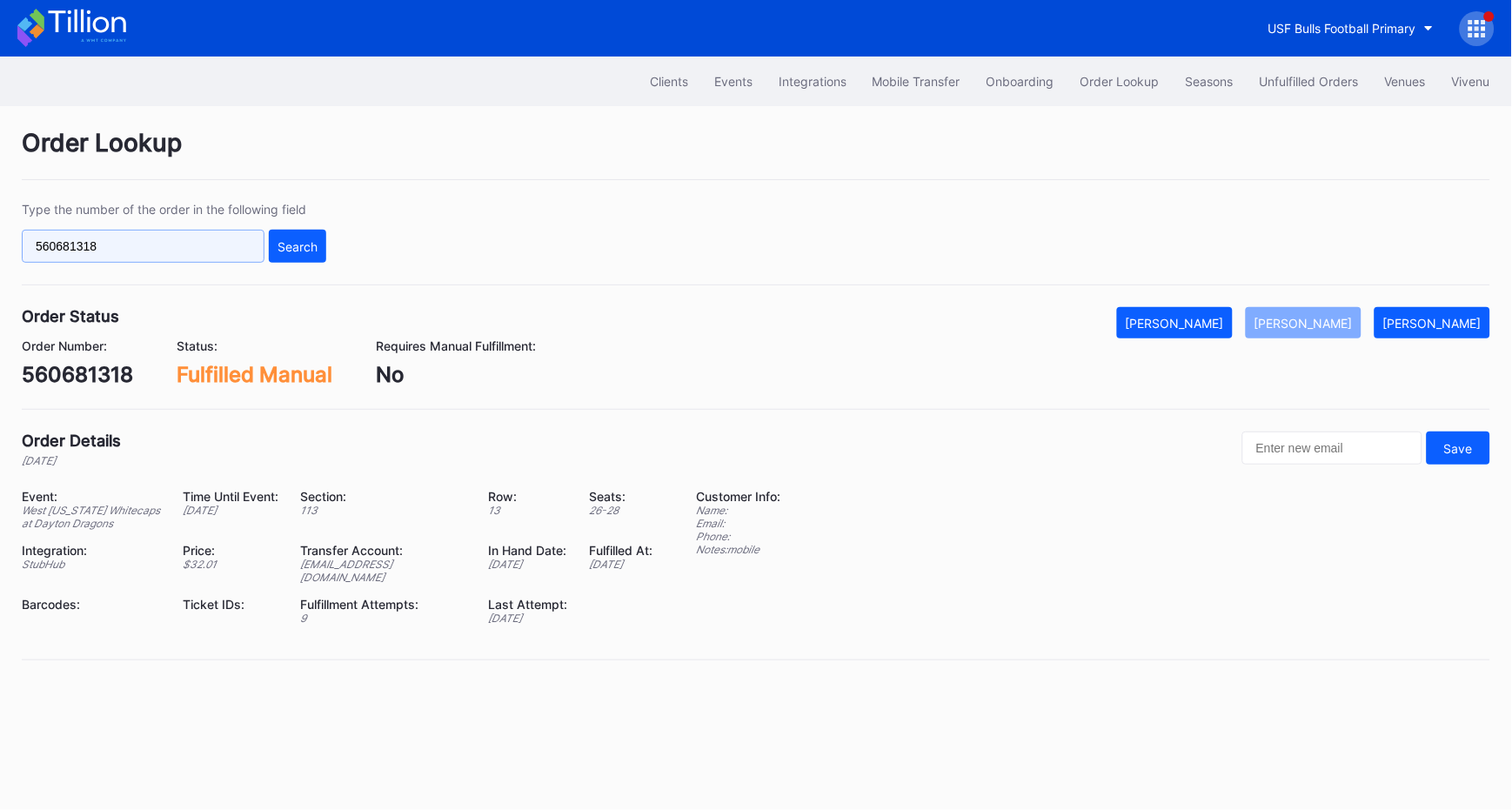
paste input "1608768"
click at [290, 255] on button "Search" at bounding box center [298, 245] width 58 height 33
click at [232, 237] on input "16087688" at bounding box center [143, 245] width 242 height 33
paste input "560423040"
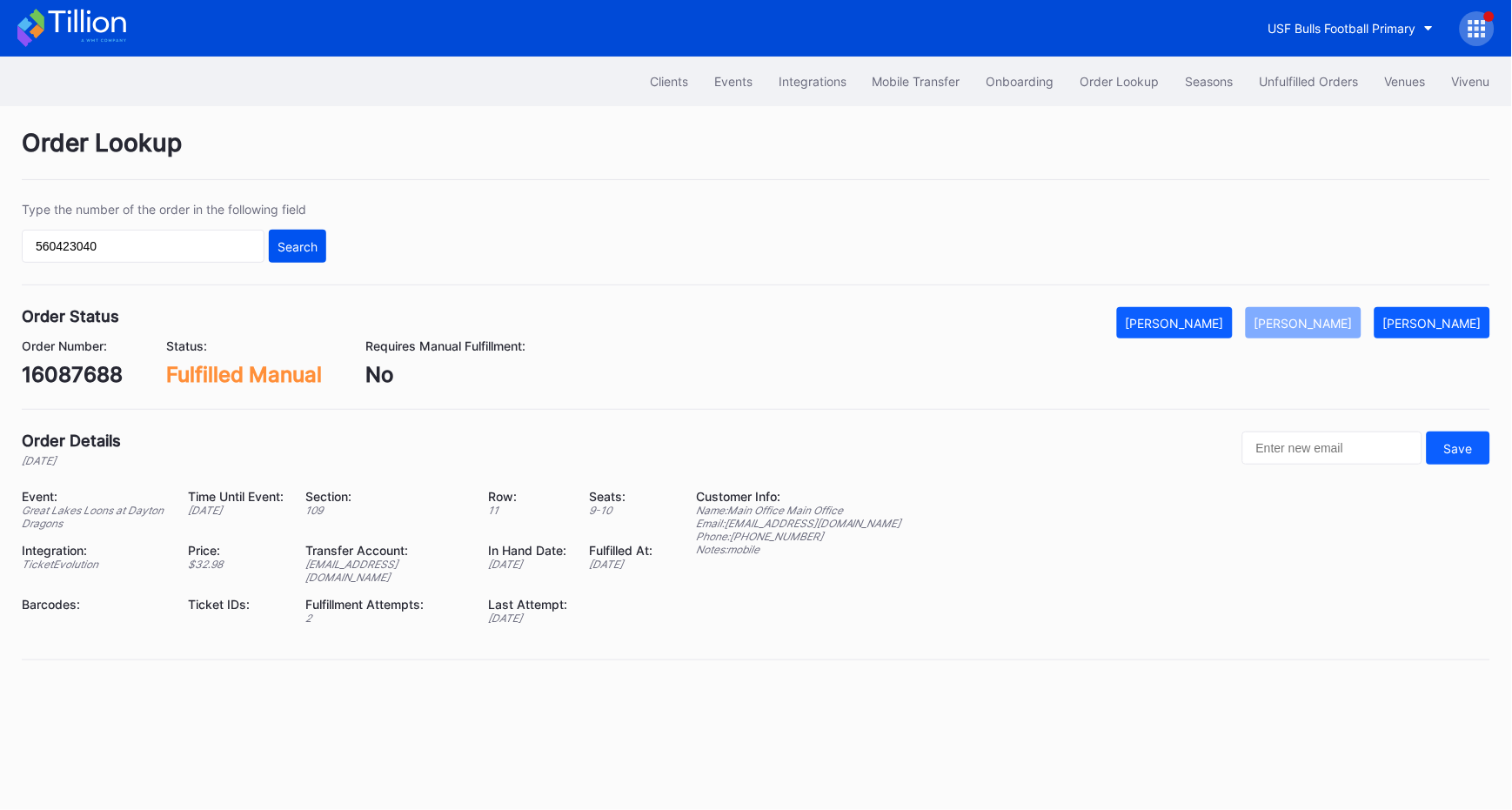
click at [303, 254] on button "Search" at bounding box center [298, 245] width 58 height 33
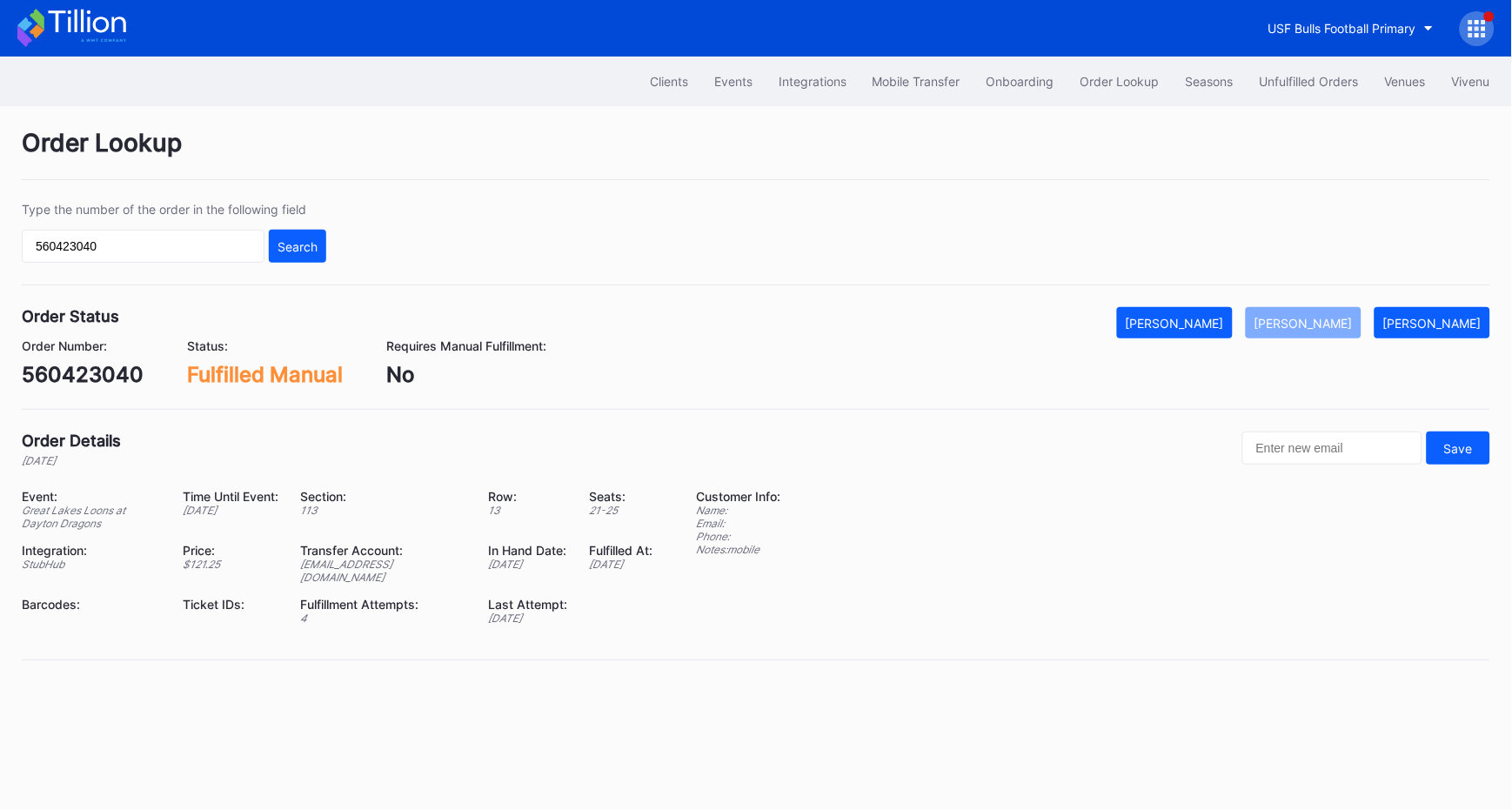
click at [154, 227] on div "Type the number of the order in the following field 560423040 Search" at bounding box center [174, 231] width 304 height 61
click at [168, 250] on input "560423040" at bounding box center [143, 245] width 242 height 33
paste input "pkocql5ln6"
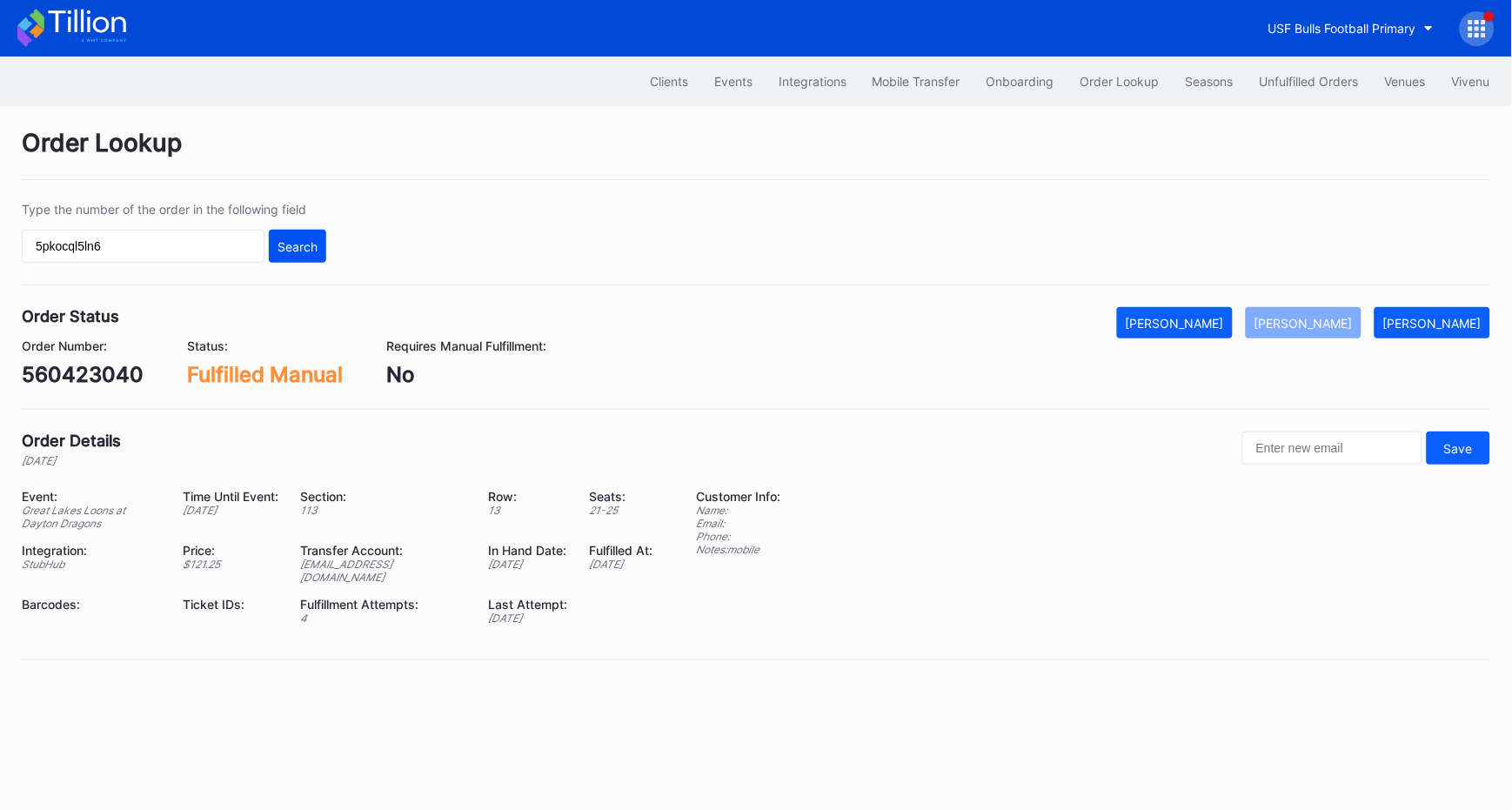
click at [305, 248] on div "Search" at bounding box center [297, 246] width 40 height 15
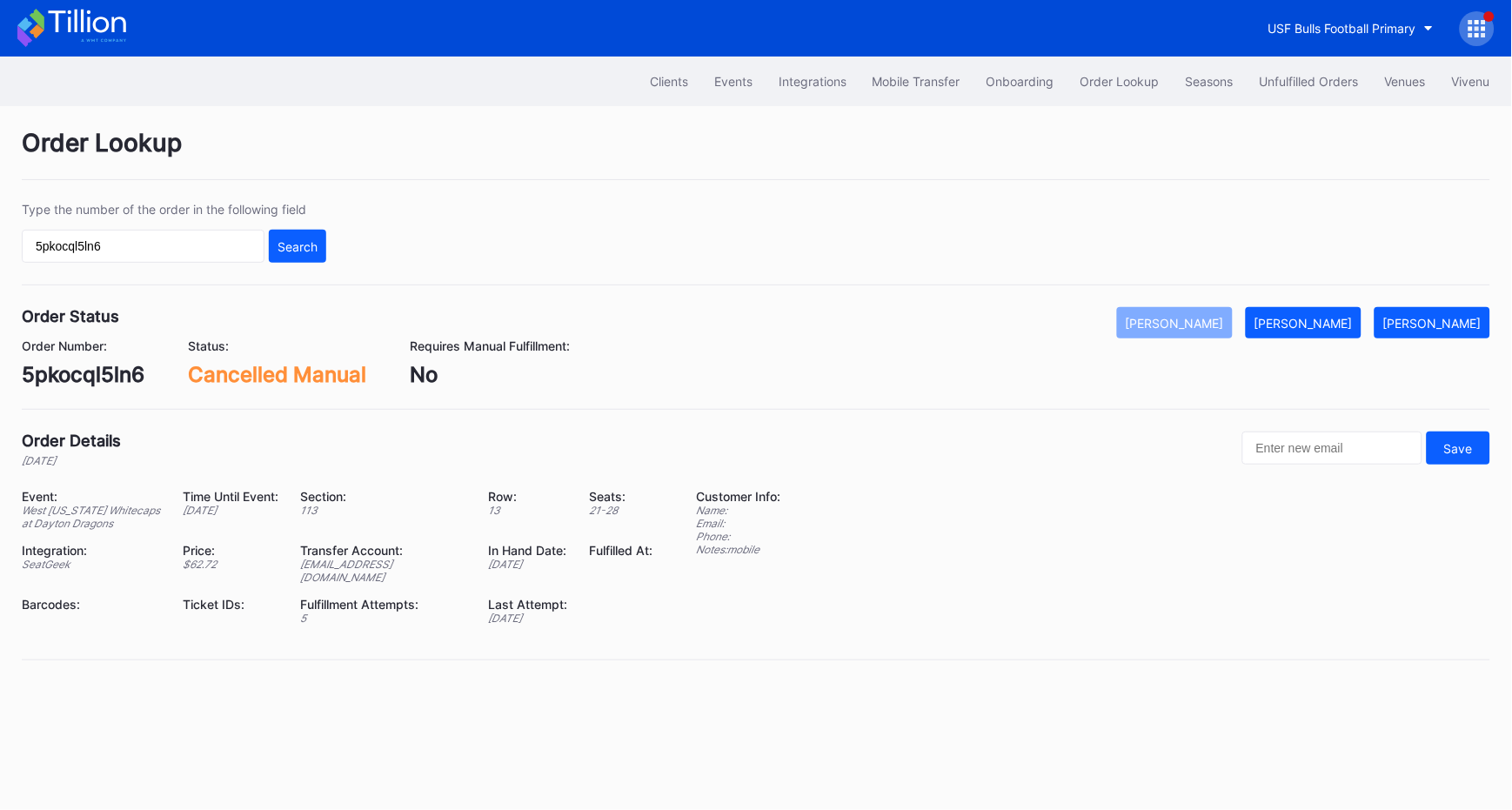
click at [929, 494] on div "Event: West [US_STATE] Whitecaps at Dayton Dragons Time Until Event: [DATE] Sec…" at bounding box center [756, 563] width 1468 height 149
click at [186, 256] on input "5pkocql5ln6" at bounding box center [143, 245] width 242 height 33
paste input "560315768"
click at [186, 255] on input "5pkocql5ln6560315768" at bounding box center [143, 245] width 242 height 33
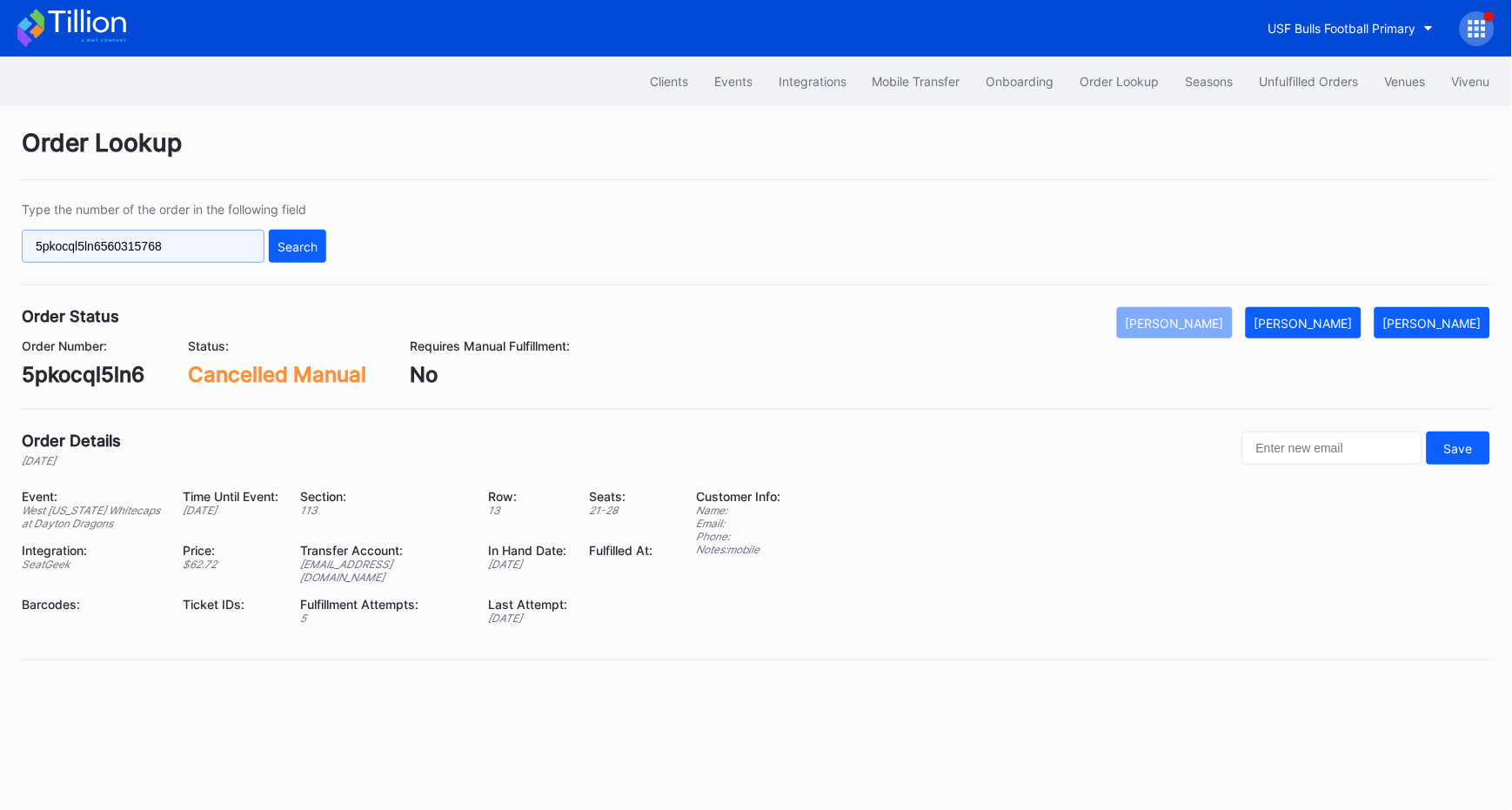
click at [186, 255] on input "5pkocql5ln6560315768" at bounding box center [143, 245] width 242 height 33
paste input "text"
click at [315, 235] on button "Search" at bounding box center [298, 245] width 58 height 33
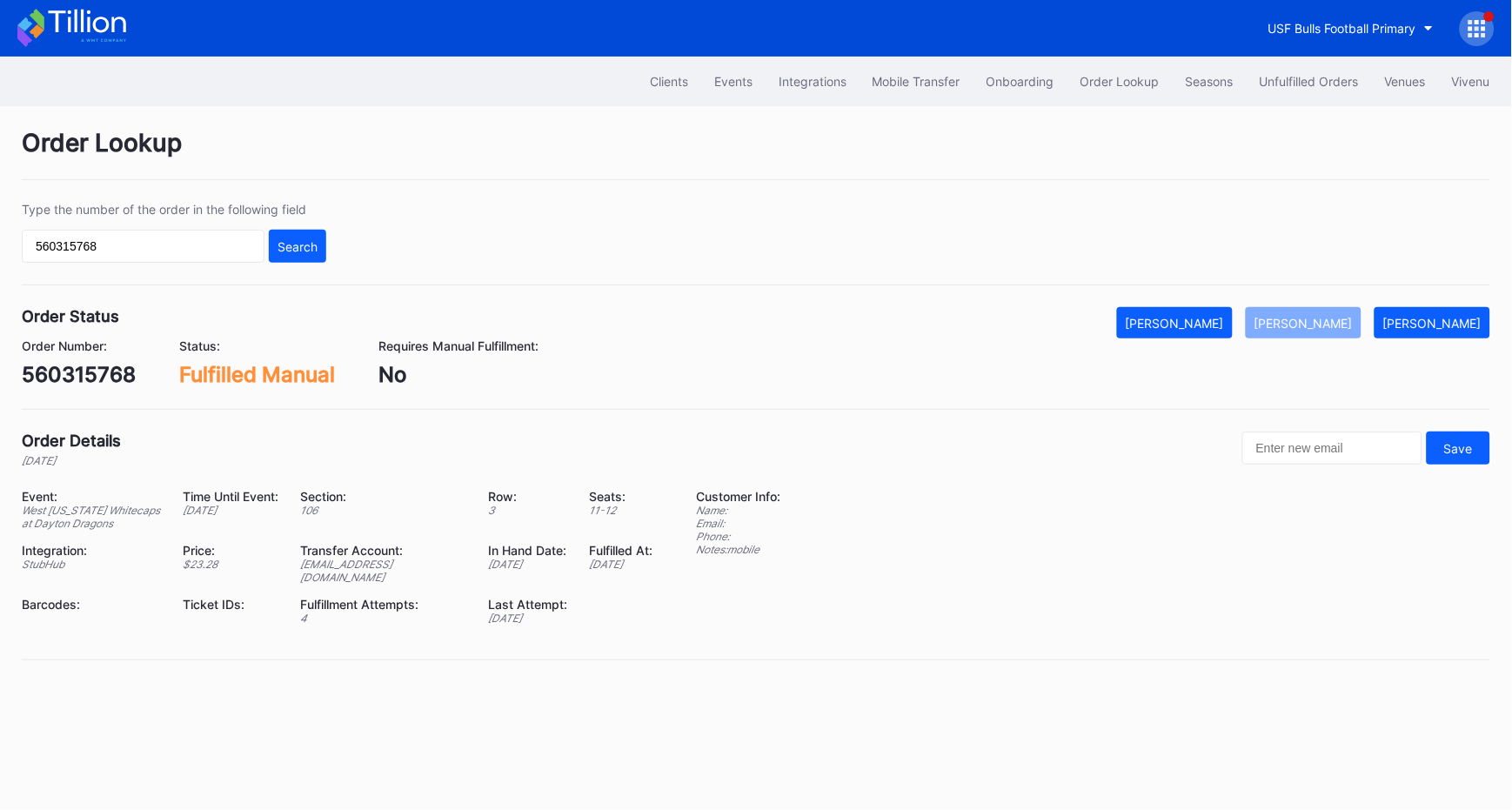
click at [136, 248] on input "560315768" at bounding box center [143, 245] width 242 height 33
paste input "pkocql5ln6"
click at [280, 241] on div "Search" at bounding box center [297, 246] width 40 height 15
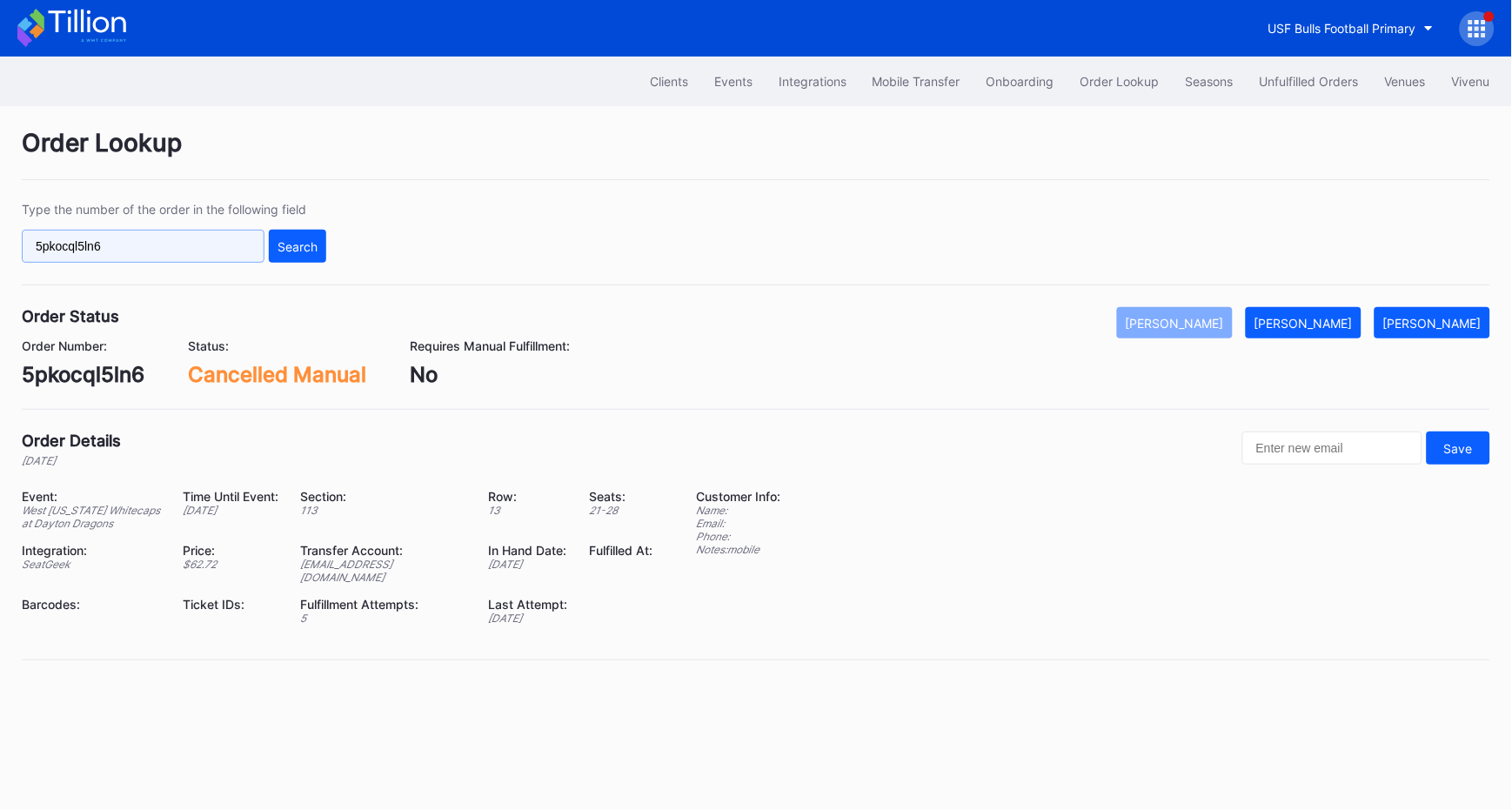
click at [85, 235] on input "5pkocql5ln6" at bounding box center [143, 245] width 242 height 33
paste input "60230158"
click at [284, 254] on button "Search" at bounding box center [298, 245] width 58 height 33
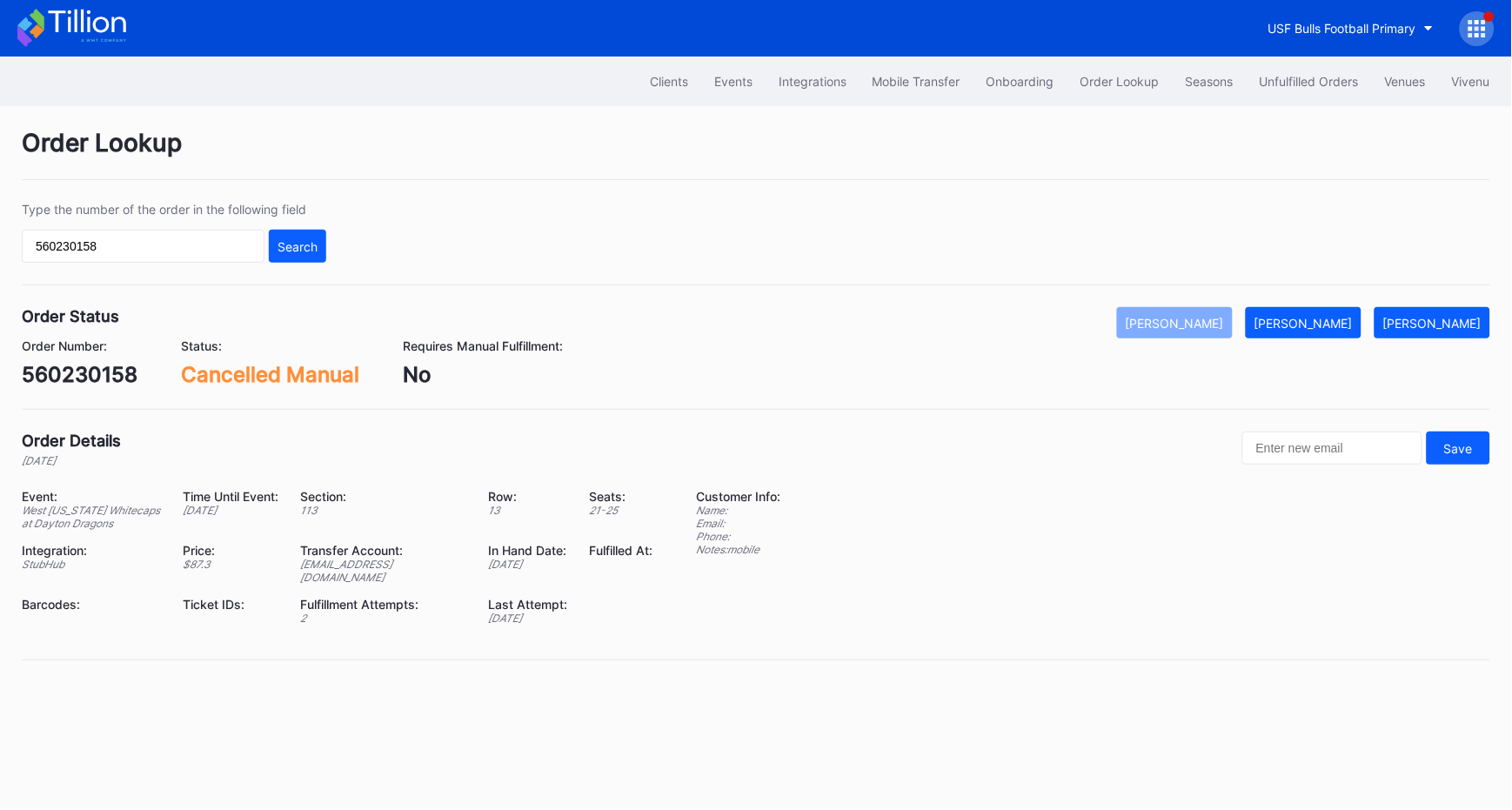
click at [162, 242] on input "560230158" at bounding box center [143, 245] width 242 height 33
paste input "59189376"
click at [310, 253] on button "Search" at bounding box center [298, 245] width 58 height 33
click at [125, 254] on input "559189376" at bounding box center [143, 245] width 242 height 33
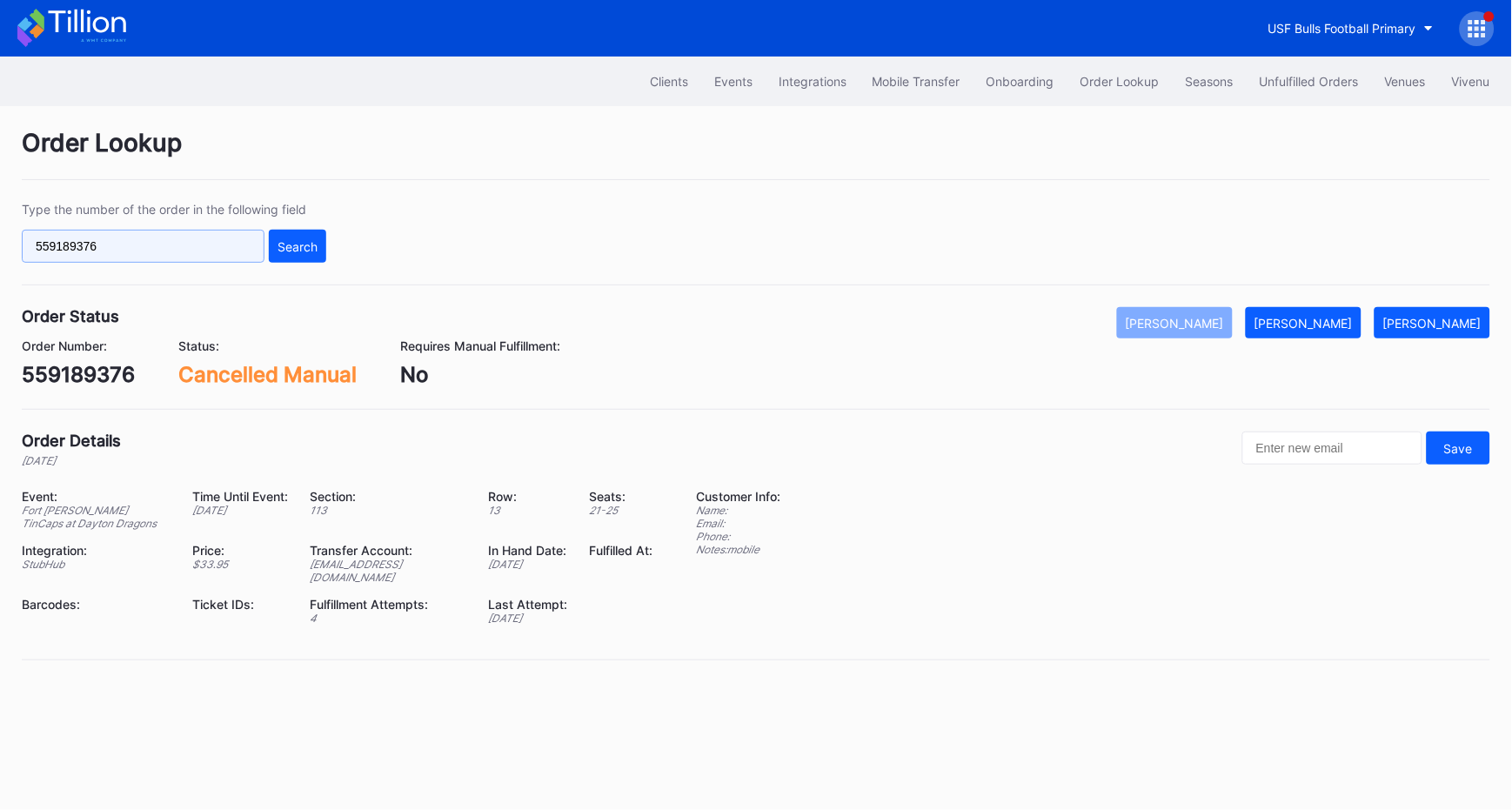
click at [125, 250] on input "559189376" at bounding box center [143, 245] width 242 height 33
paste input "69751"
click at [285, 249] on div "Search" at bounding box center [297, 246] width 40 height 15
click at [140, 241] on input "559169751" at bounding box center [143, 245] width 242 height 33
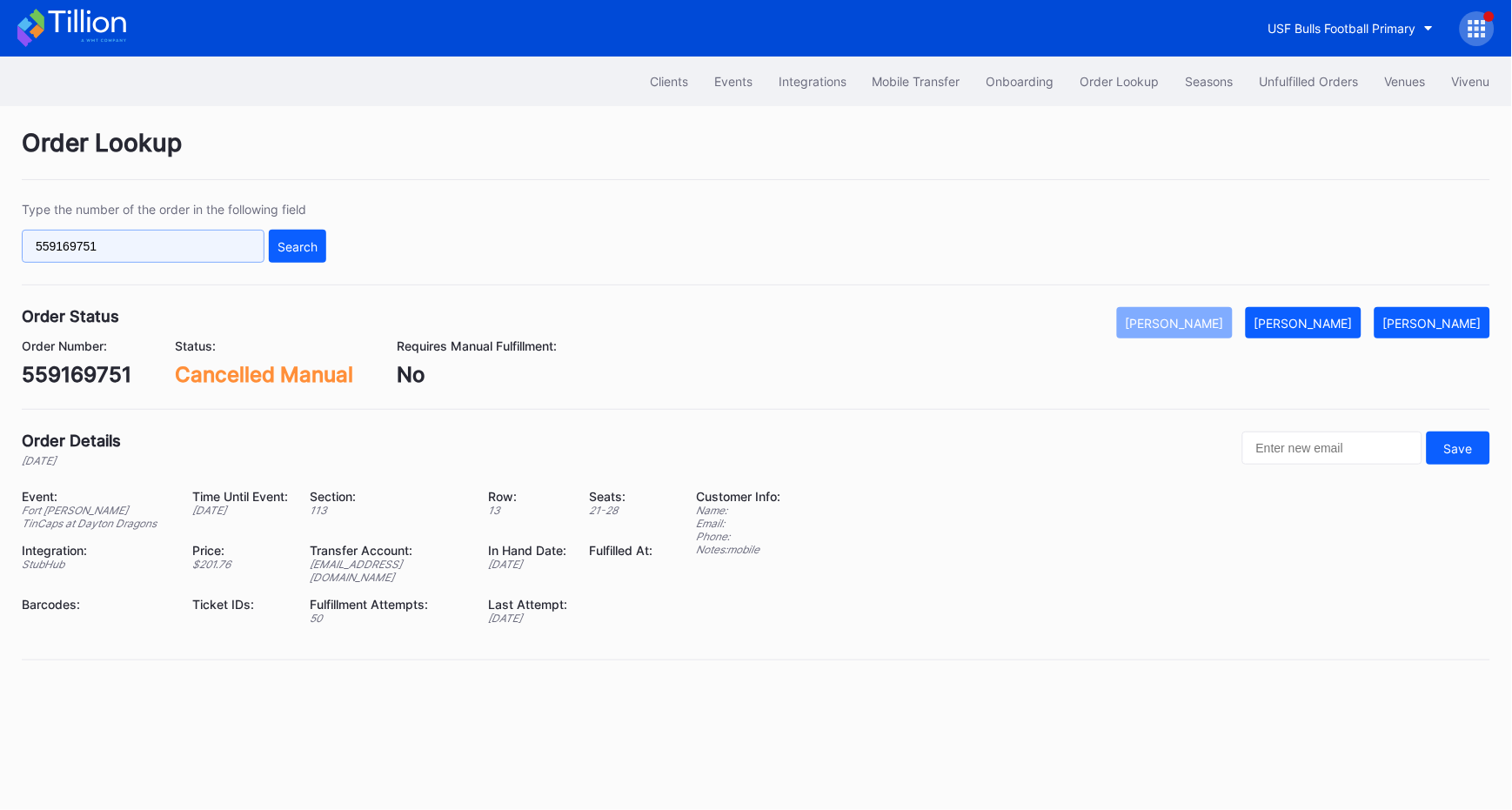
click at [140, 241] on input "559169751" at bounding box center [143, 245] width 242 height 33
paste input "150749928"
click at [312, 235] on button "Search" at bounding box center [298, 245] width 58 height 33
click at [143, 230] on input "150749928" at bounding box center [143, 245] width 242 height 33
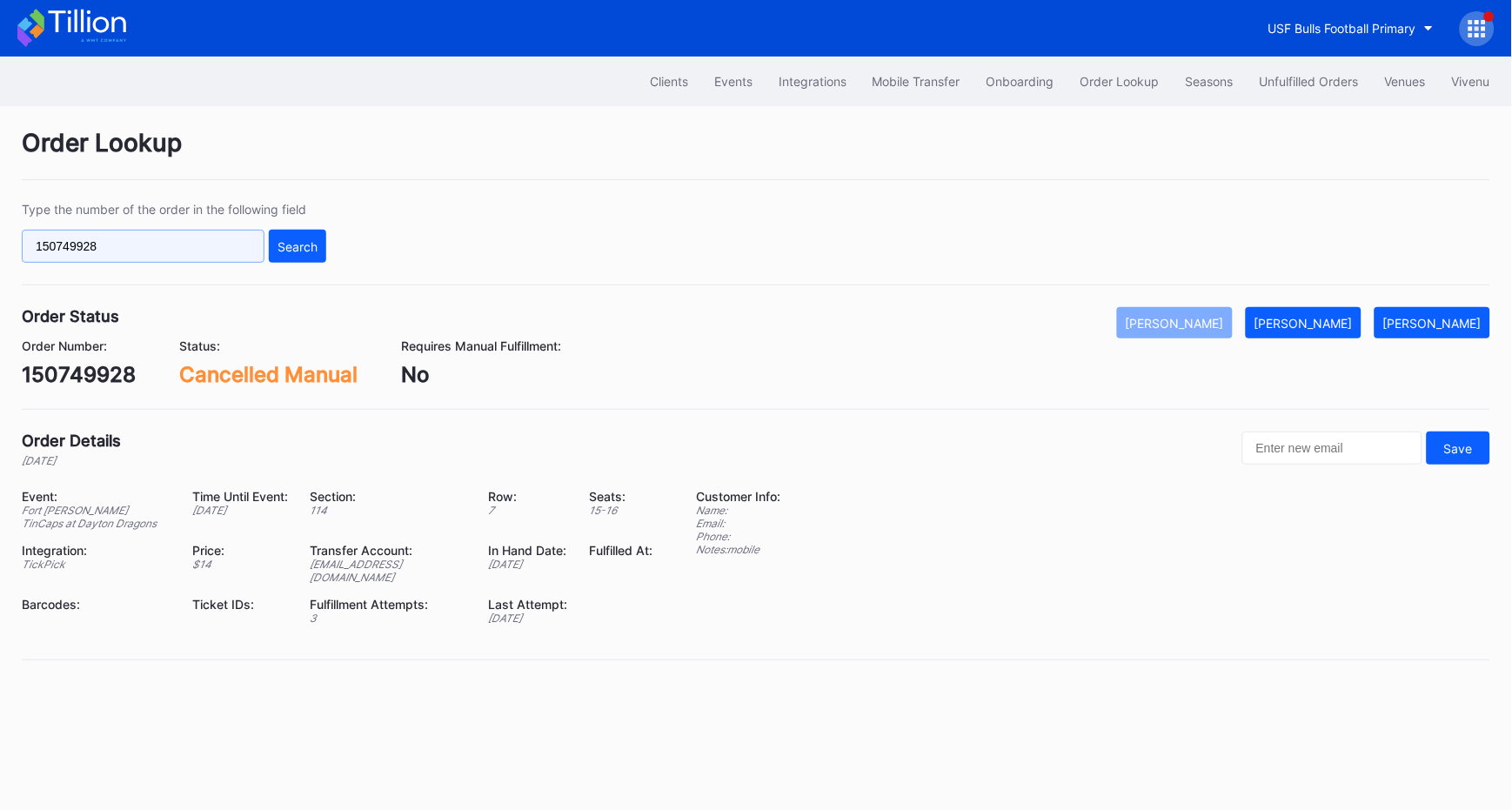
paste input "72542615"
click at [317, 250] on button "Search" at bounding box center [298, 245] width 58 height 33
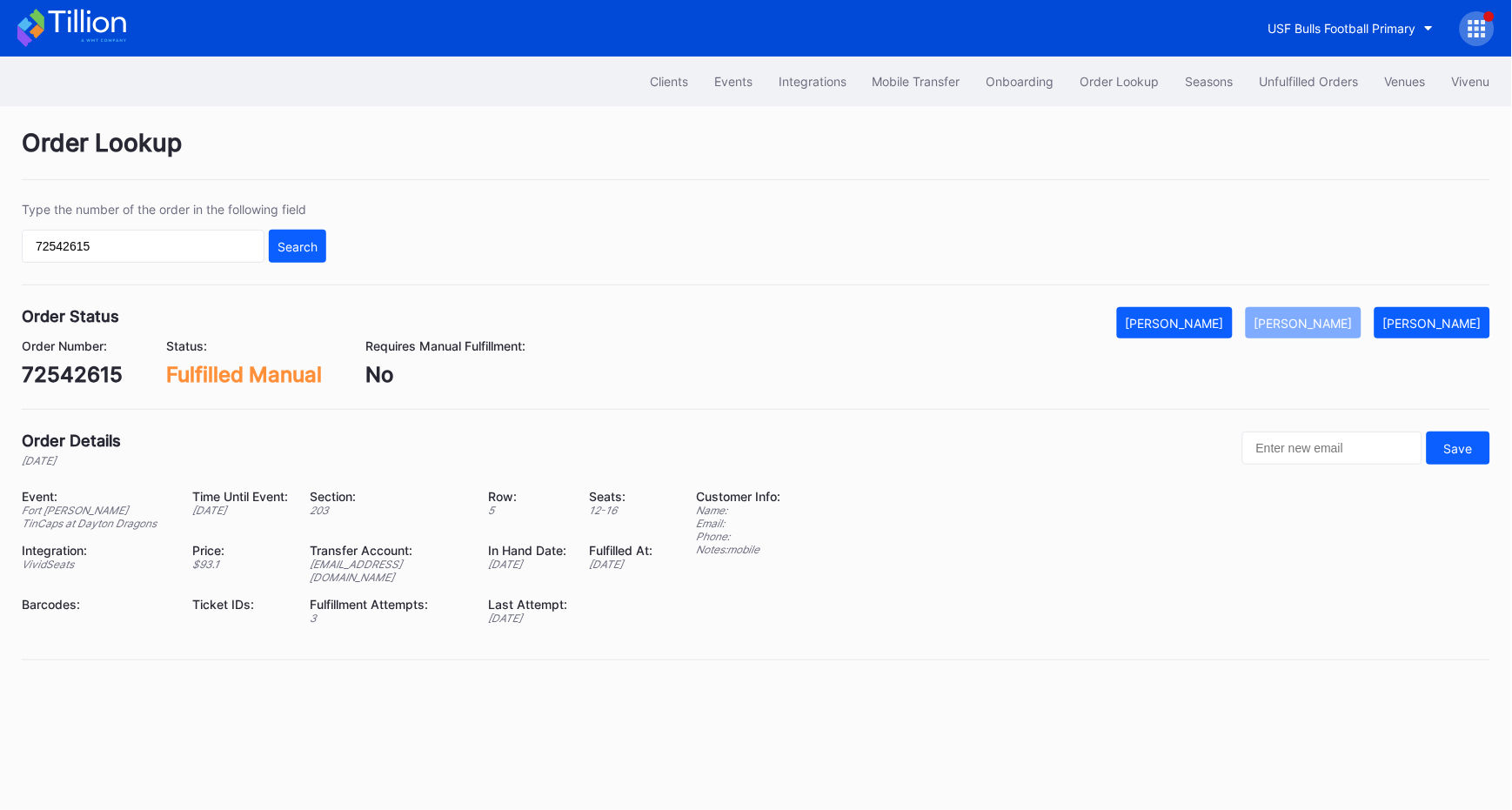
click at [147, 244] on input "72542615" at bounding box center [143, 245] width 242 height 33
paste input "6YMGGUW3R3"
click at [315, 236] on button "Search" at bounding box center [298, 245] width 58 height 33
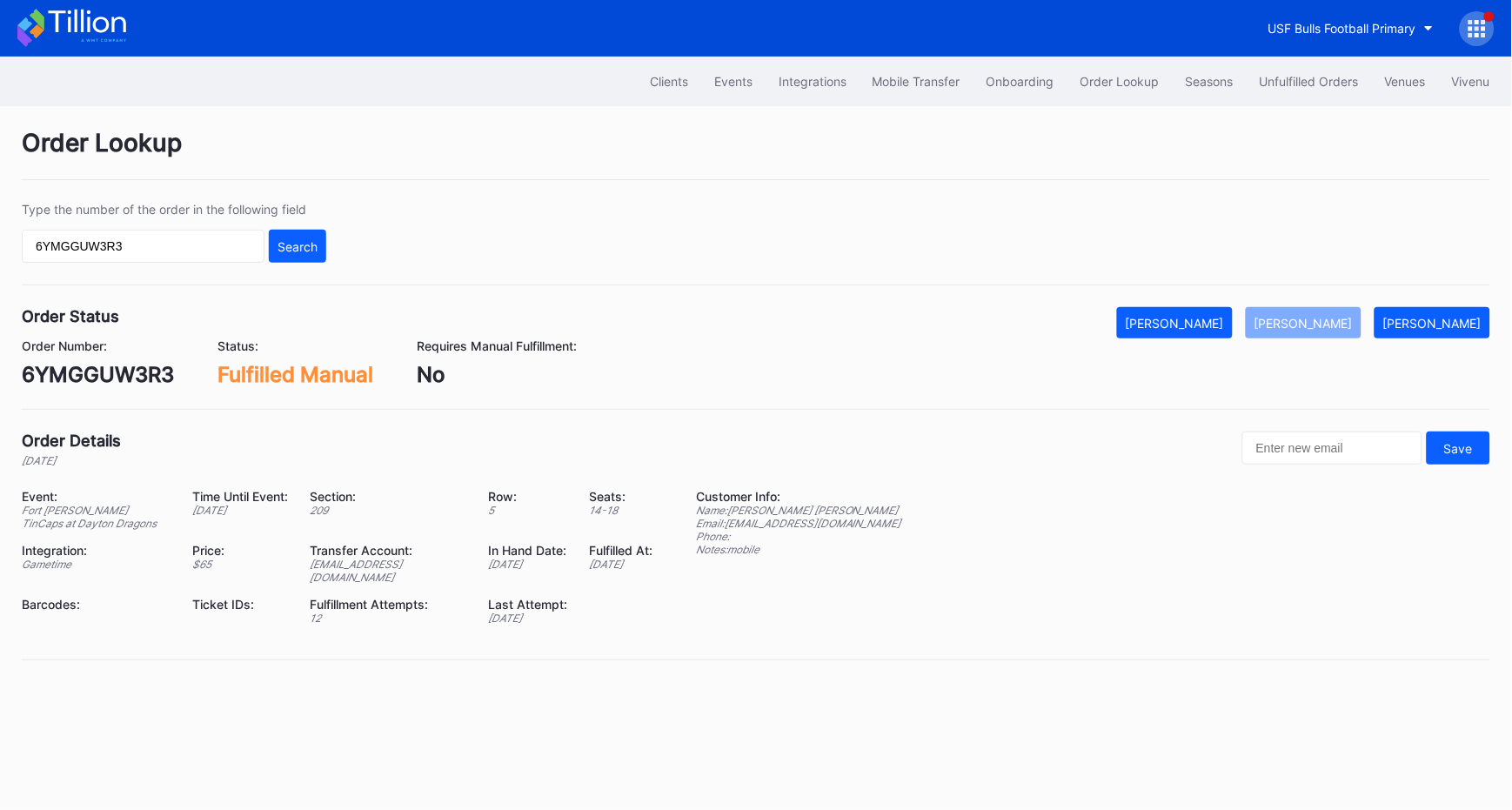
click at [154, 237] on input "6YMGGUW3R3" at bounding box center [143, 245] width 242 height 33
paste input "5pkocq723qe"
click at [310, 251] on div "Search" at bounding box center [297, 246] width 40 height 15
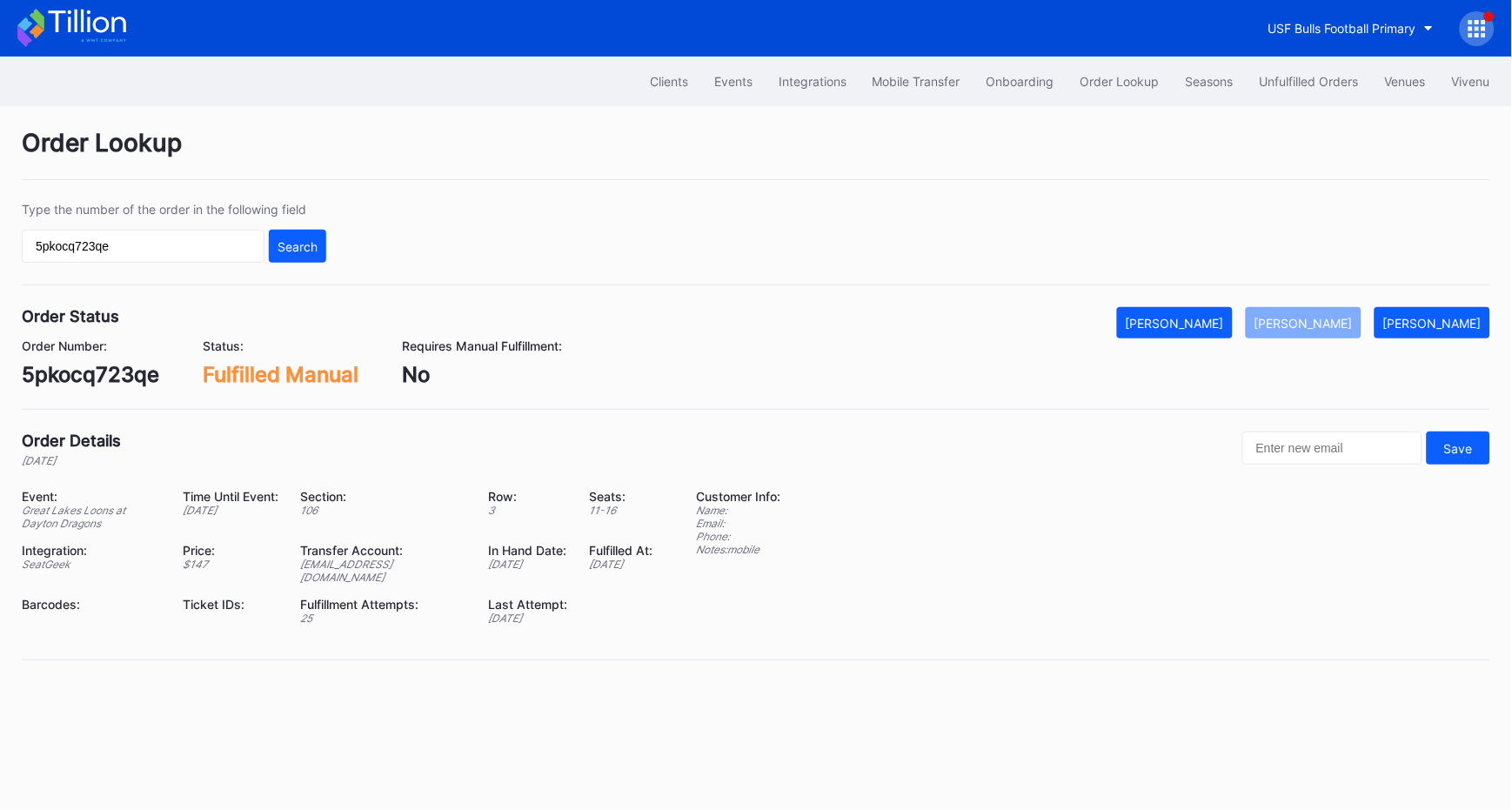
click at [158, 233] on input "5pkocq723qe" at bounding box center [143, 245] width 242 height 33
paste input "8e7lsnq8md7"
click at [306, 236] on button "Search" at bounding box center [298, 245] width 58 height 33
click at [131, 224] on div "Type the number of the order in the following field 8e7lsnq8md7 Search" at bounding box center [174, 231] width 304 height 61
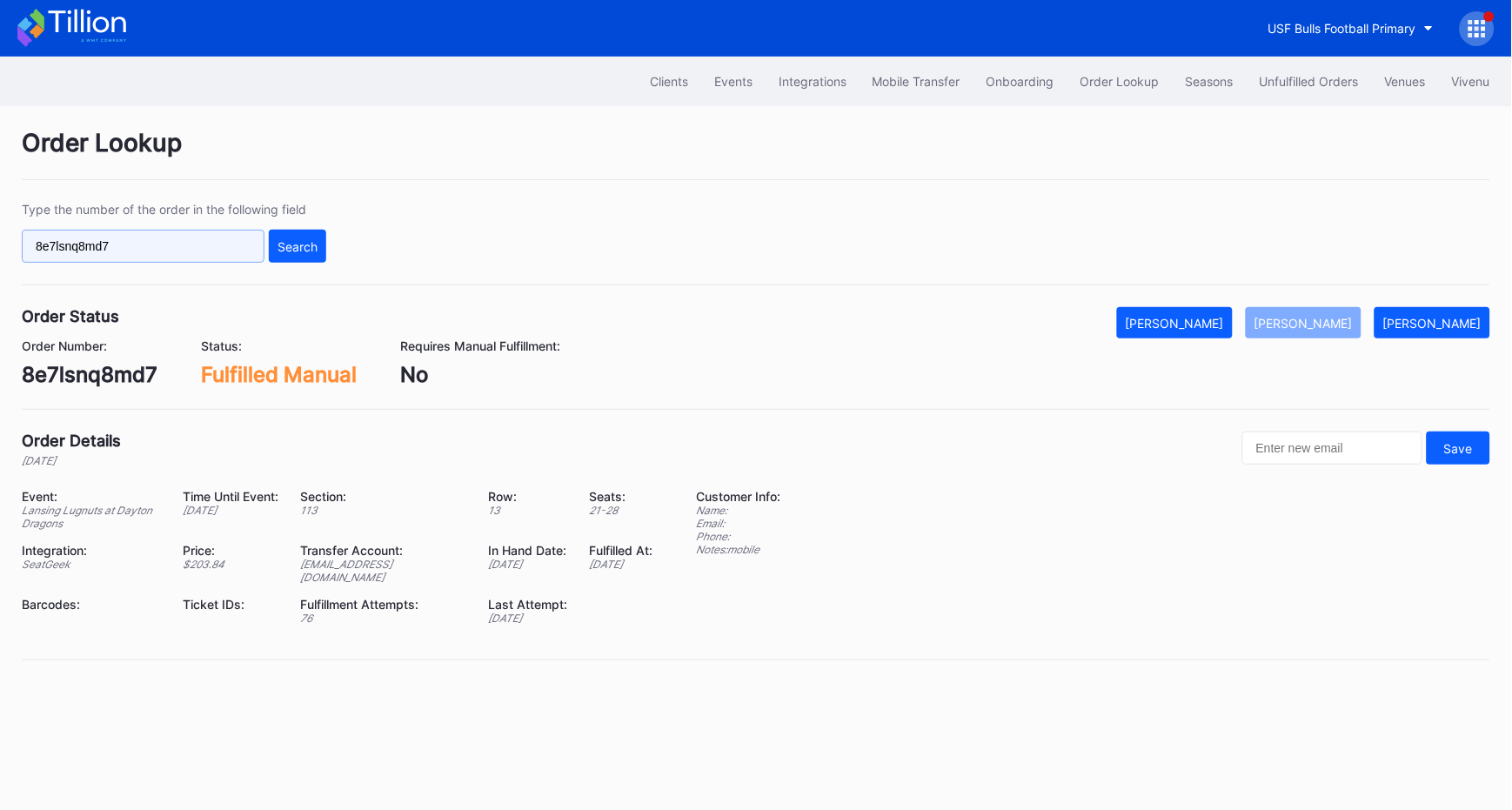
click at [77, 241] on input "8e7lsnq8md7" at bounding box center [143, 245] width 242 height 33
click at [95, 250] on input "8e7lsnq8md7" at bounding box center [143, 245] width 242 height 33
paste input "616688786"
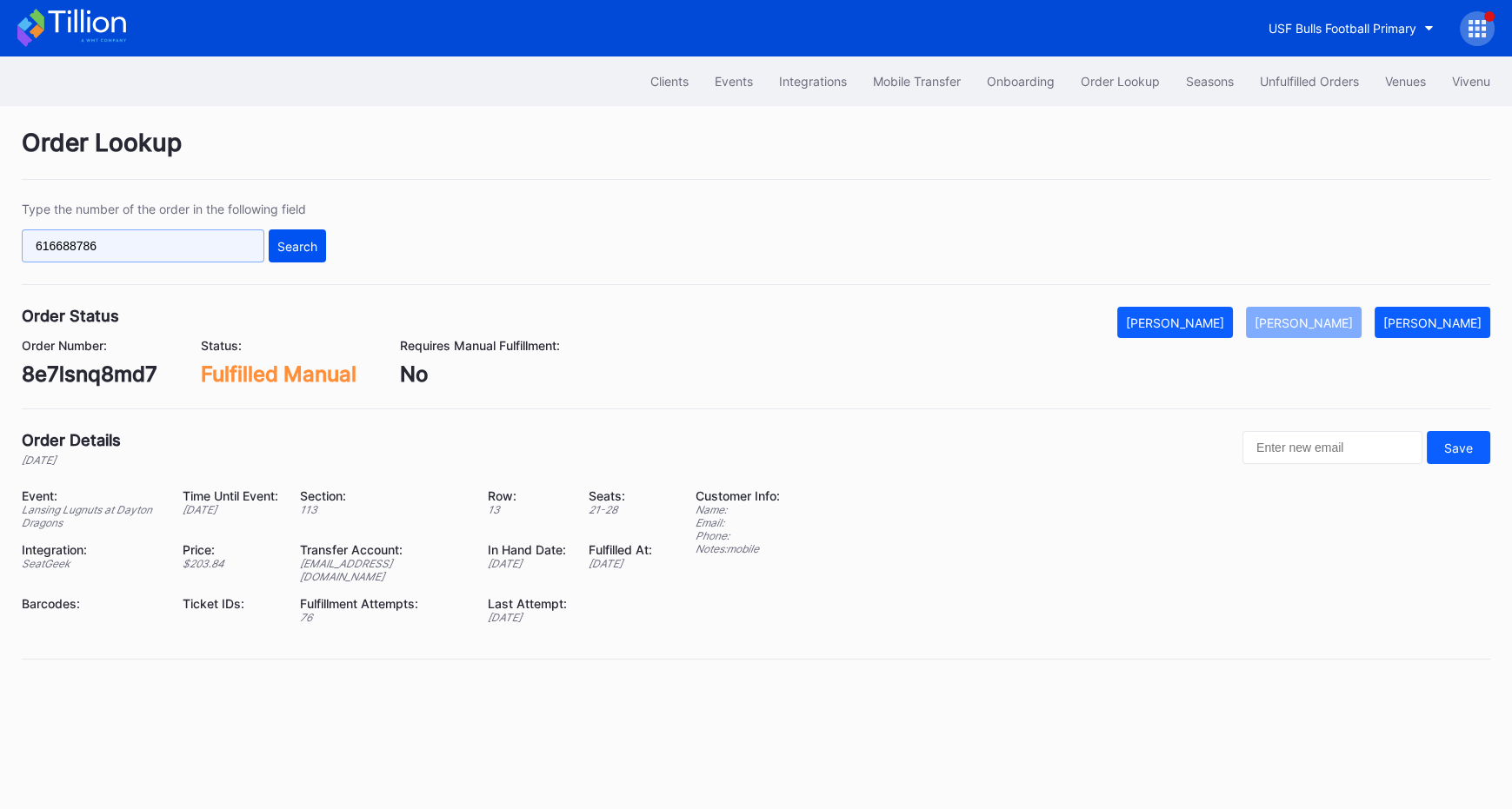
type input "616688786"
click at [291, 247] on div "Search" at bounding box center [297, 246] width 40 height 15
